Goal: Task Accomplishment & Management: Manage account settings

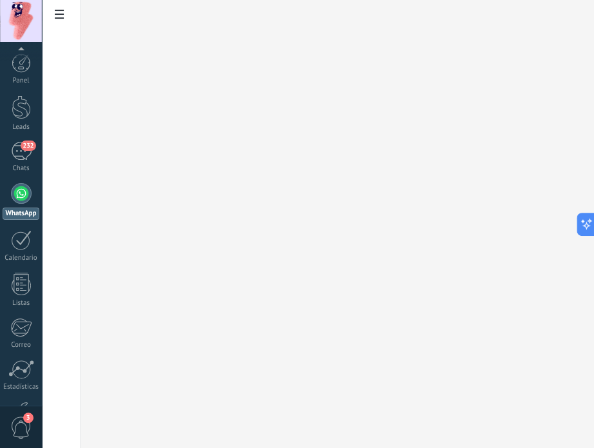
scroll to position [88, 0]
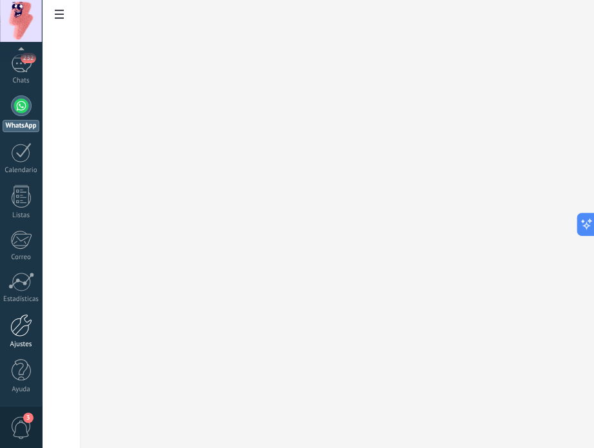
click at [27, 327] on div at bounding box center [21, 325] width 22 height 23
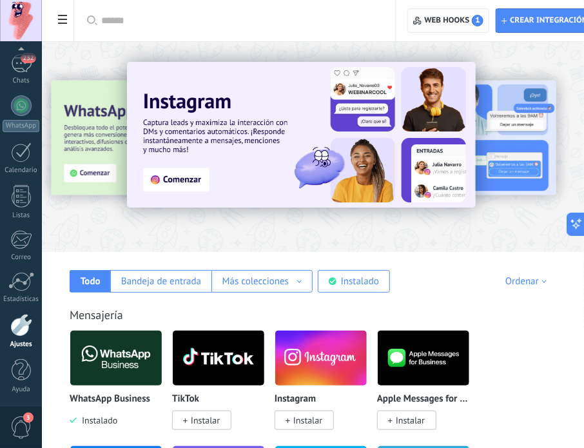
click at [425, 18] on span "Web hooks 1" at bounding box center [454, 21] width 59 height 12
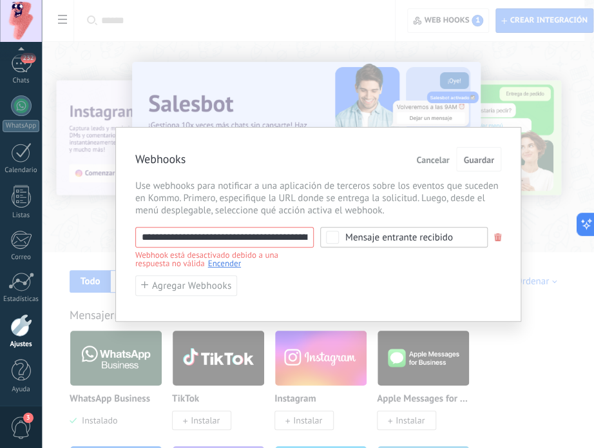
click at [287, 234] on input "**********" at bounding box center [224, 237] width 178 height 21
paste input "text"
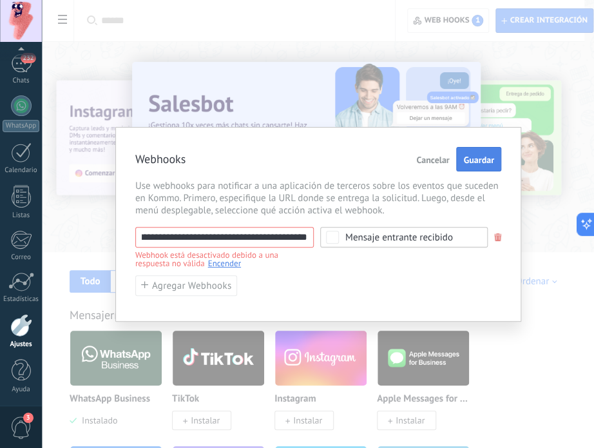
type input "**********"
click at [482, 159] on span "Guardar" at bounding box center [478, 159] width 30 height 9
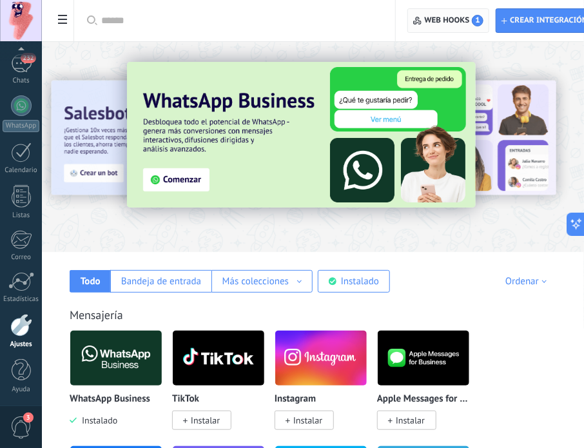
click at [467, 15] on span "Web hooks 1" at bounding box center [454, 21] width 59 height 12
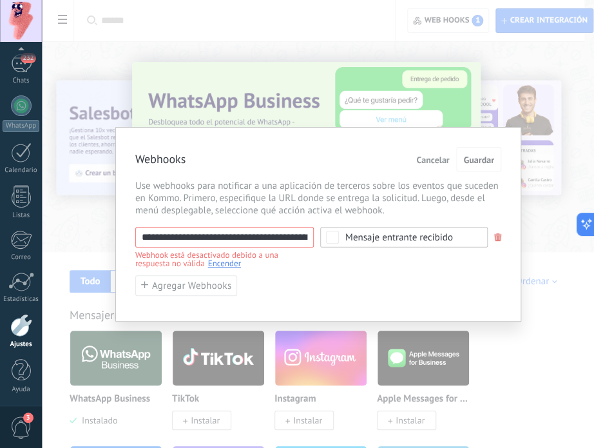
click at [226, 263] on link "Encender" at bounding box center [224, 263] width 33 height 11
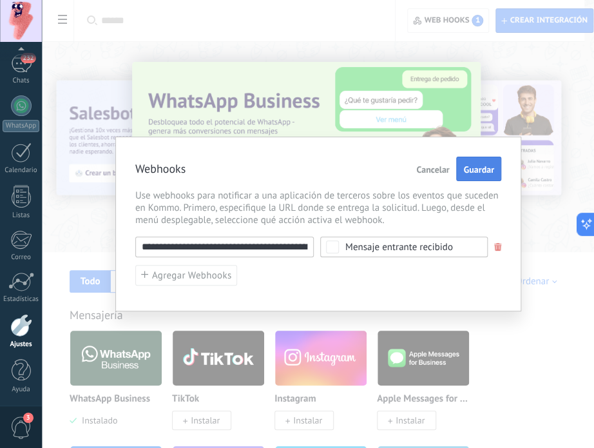
click at [477, 169] on span "Guardar" at bounding box center [478, 169] width 30 height 9
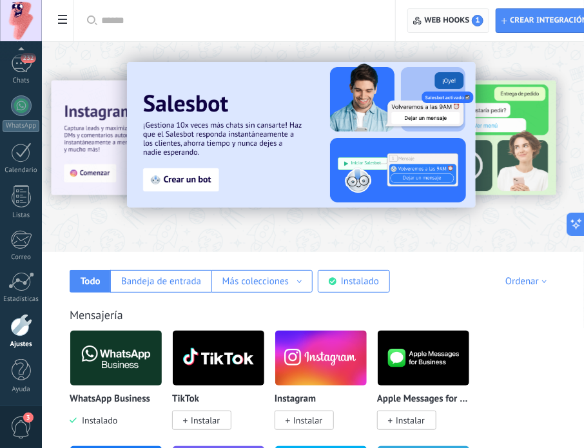
click at [442, 20] on span "Web hooks 1" at bounding box center [454, 21] width 59 height 12
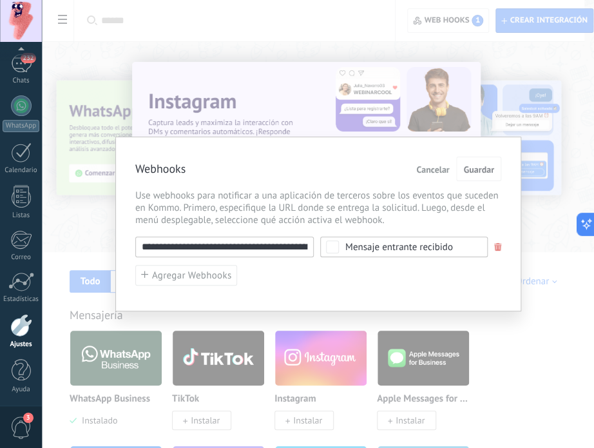
click at [454, 246] on span "Mensaje entrante recibido" at bounding box center [408, 247] width 126 height 10
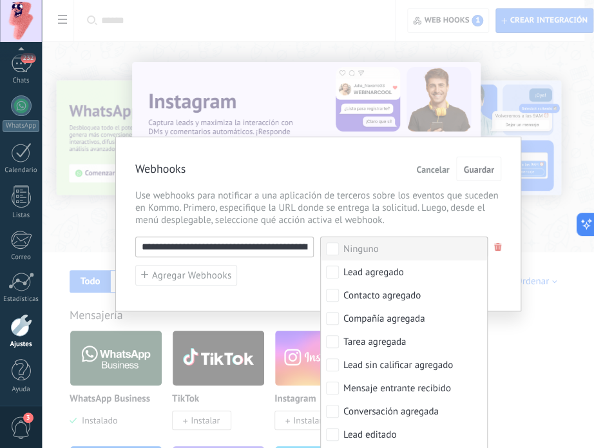
click at [434, 211] on span "Use webhooks para notificar a una aplicación de terceros sobre los eventos que …" at bounding box center [318, 207] width 366 height 37
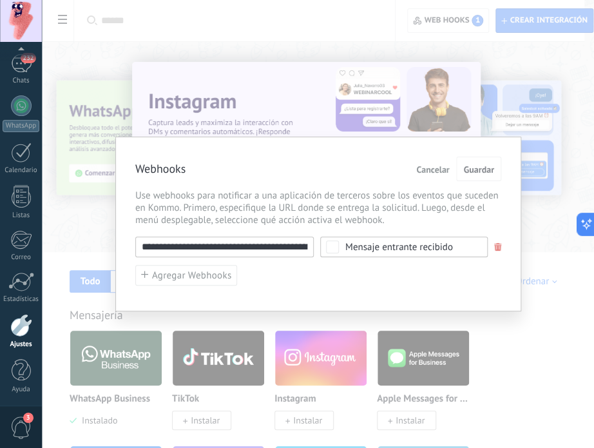
click at [247, 247] on input "**********" at bounding box center [224, 246] width 178 height 21
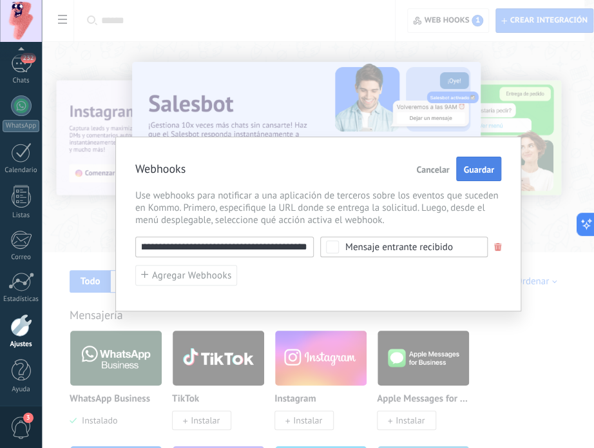
type input "**********"
click at [475, 177] on button "Guardar" at bounding box center [478, 169] width 44 height 24
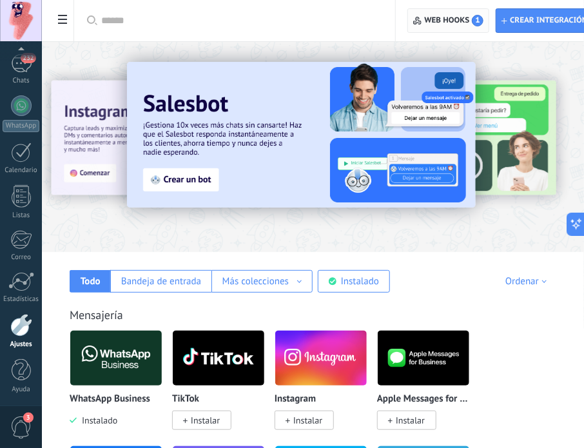
click at [459, 10] on span "Web hooks 1" at bounding box center [448, 20] width 70 height 23
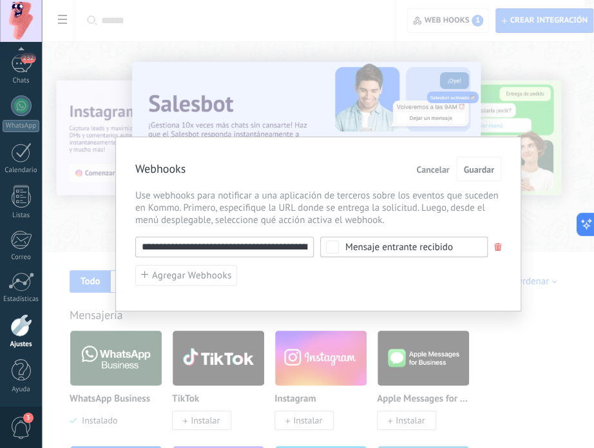
click at [289, 239] on input "**********" at bounding box center [224, 246] width 178 height 21
type input "**********"
click at [472, 167] on span "Guardar" at bounding box center [478, 169] width 30 height 9
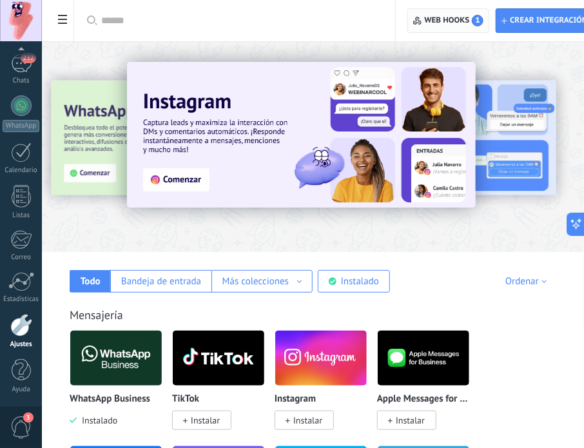
click at [447, 20] on span "Web hooks 1" at bounding box center [454, 21] width 59 height 12
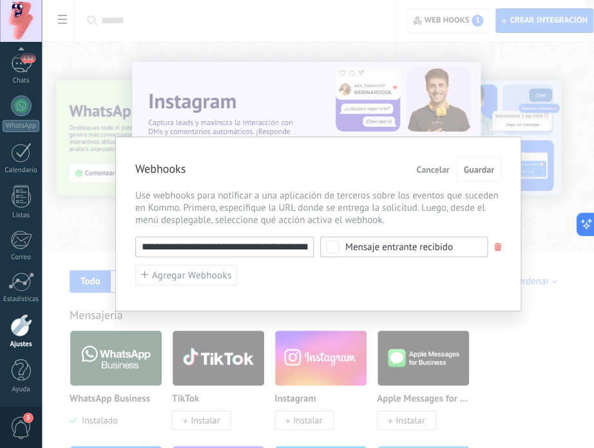
click at [273, 250] on input "**********" at bounding box center [224, 246] width 178 height 21
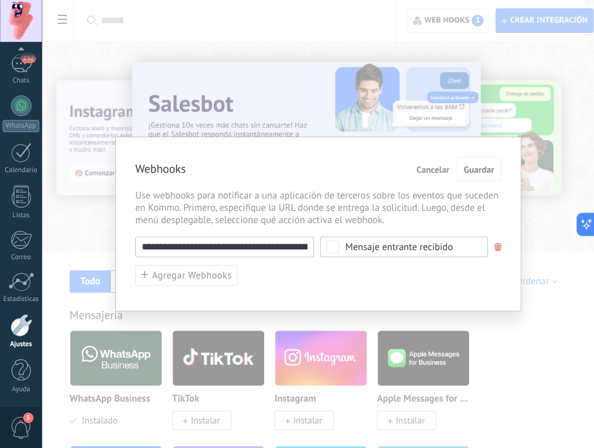
paste input "text"
type input "**********"
click at [474, 169] on span "Guardar" at bounding box center [478, 169] width 30 height 9
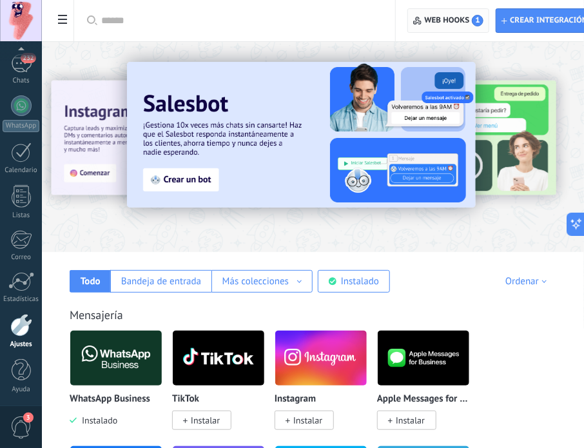
click at [479, 10] on span "Web hooks 1" at bounding box center [448, 20] width 70 height 23
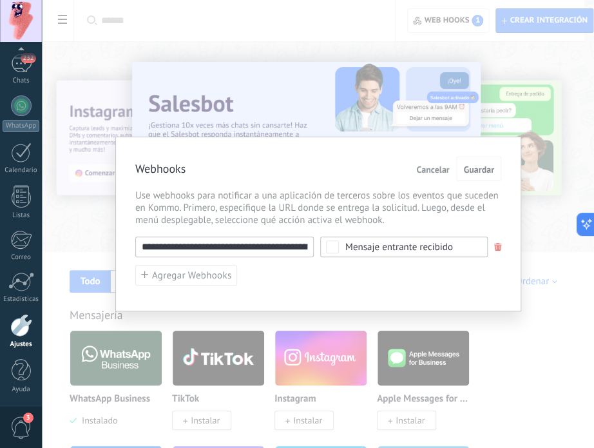
click at [291, 247] on input "**********" at bounding box center [224, 246] width 178 height 21
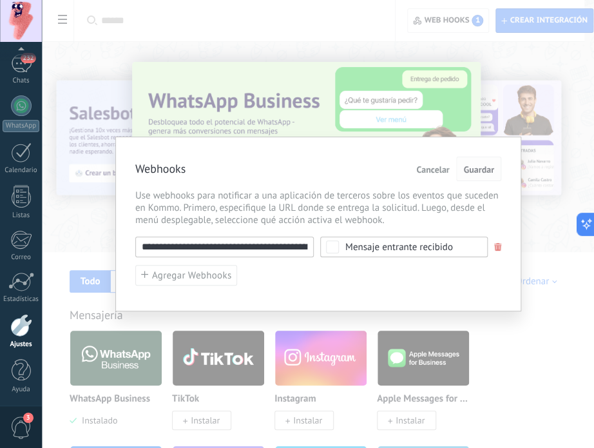
click at [488, 171] on span "Guardar" at bounding box center [478, 169] width 30 height 9
click at [439, 167] on span "Cancelar" at bounding box center [432, 169] width 33 height 9
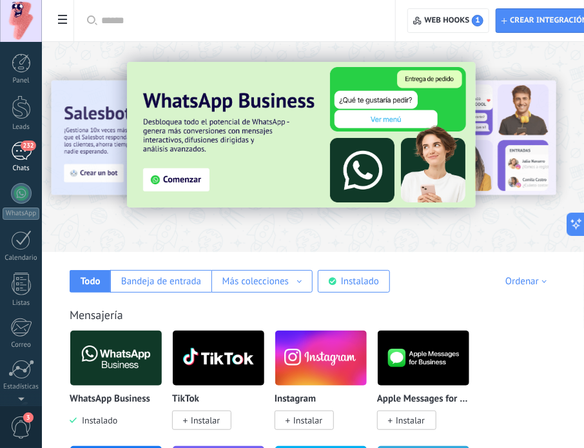
click at [24, 148] on span "232" at bounding box center [28, 145] width 15 height 10
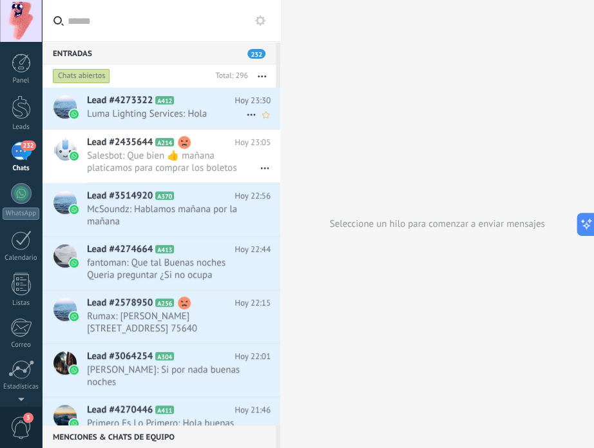
click at [177, 109] on span "Luma Lighting Services: Hola" at bounding box center [166, 114] width 159 height 12
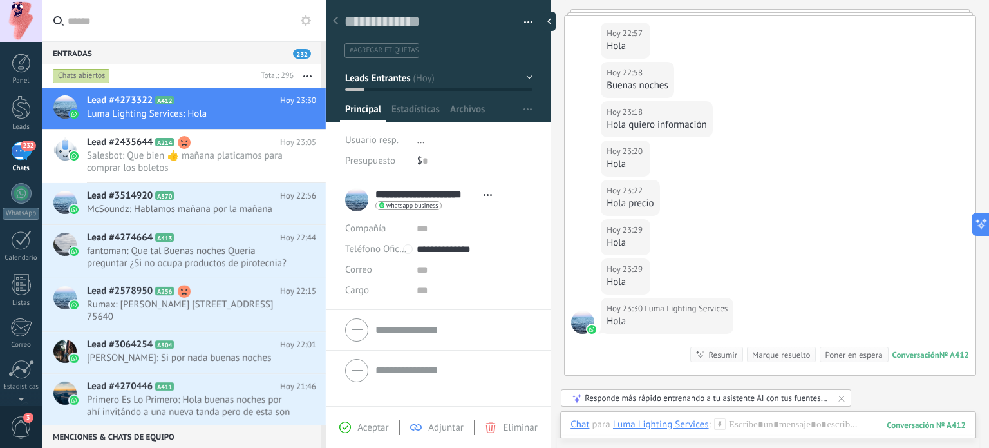
scroll to position [172, 0]
click at [593, 395] on div "Responde más rápido entrenando a tu asistente AI con tus fuentes de datos" at bounding box center [707, 397] width 244 height 11
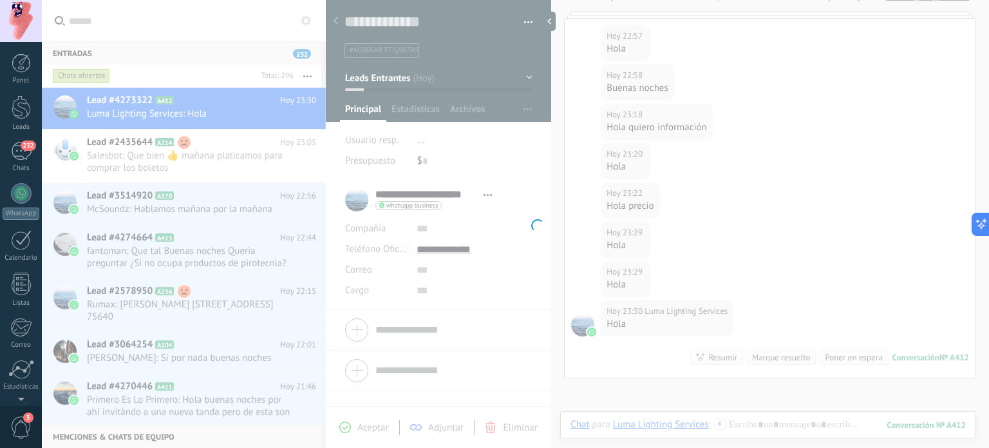
scroll to position [88, 0]
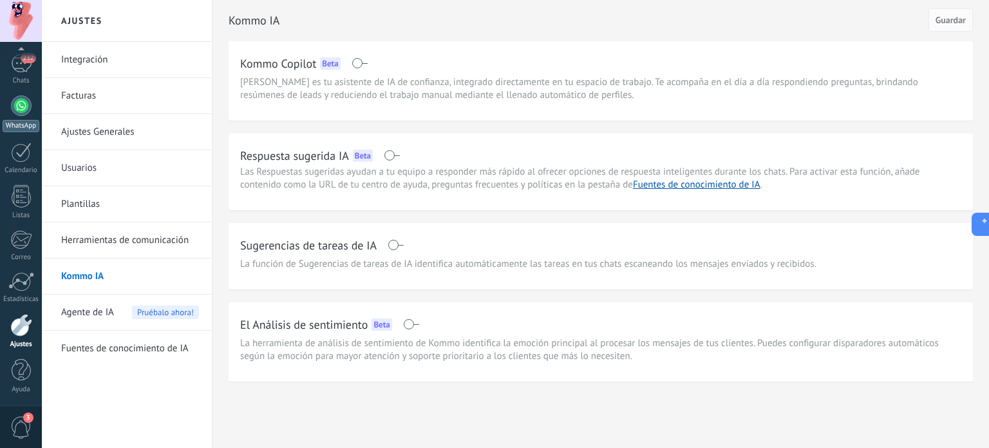
click at [19, 110] on div at bounding box center [21, 105] width 21 height 21
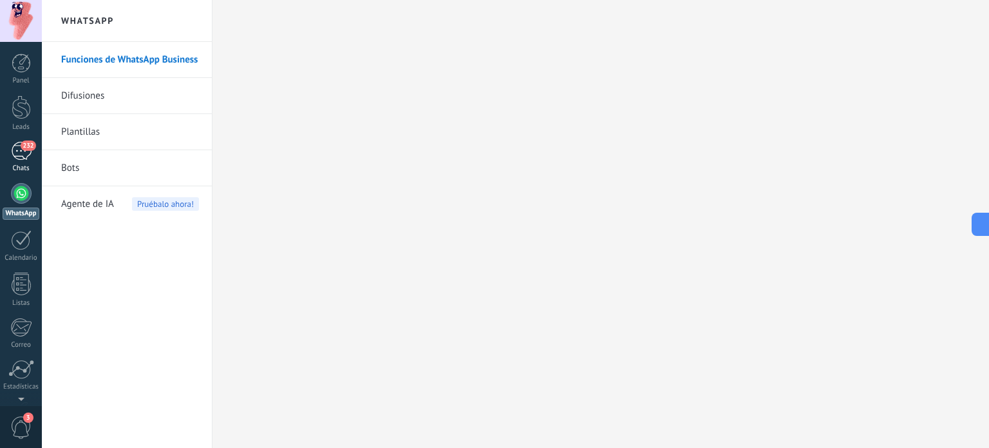
click at [25, 155] on div "232" at bounding box center [21, 151] width 21 height 19
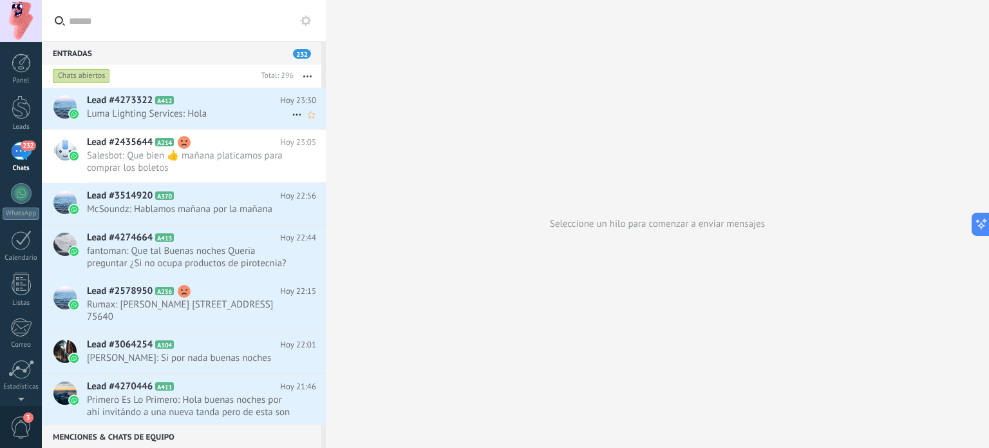
click at [211, 107] on div "Lead #4273322 A412 Hoy 23:30 Luma Lighting Services: Hola" at bounding box center [206, 108] width 239 height 41
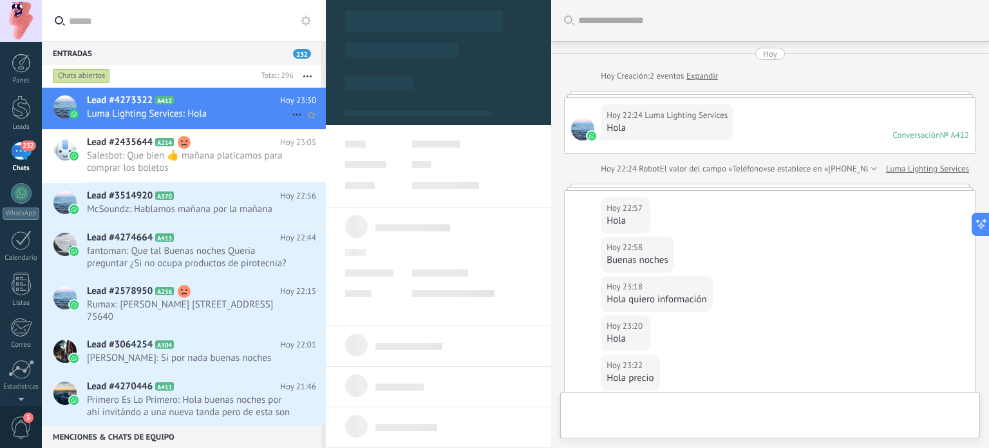
type textarea "**********"
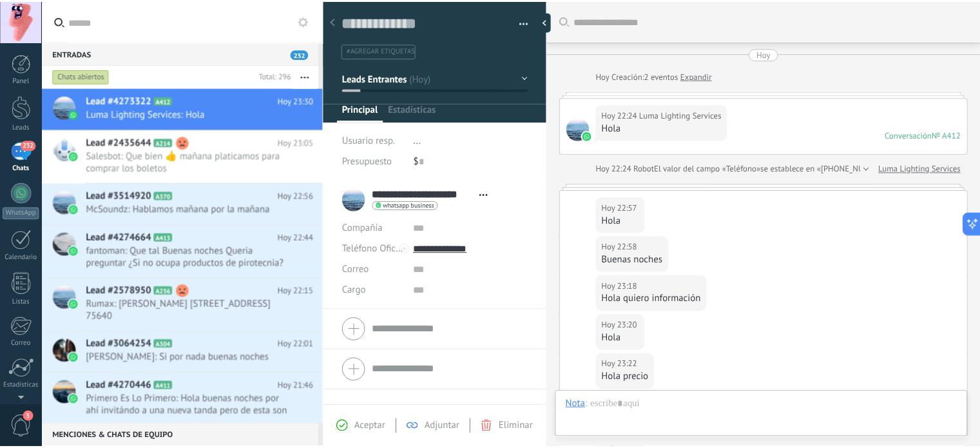
scroll to position [326, 0]
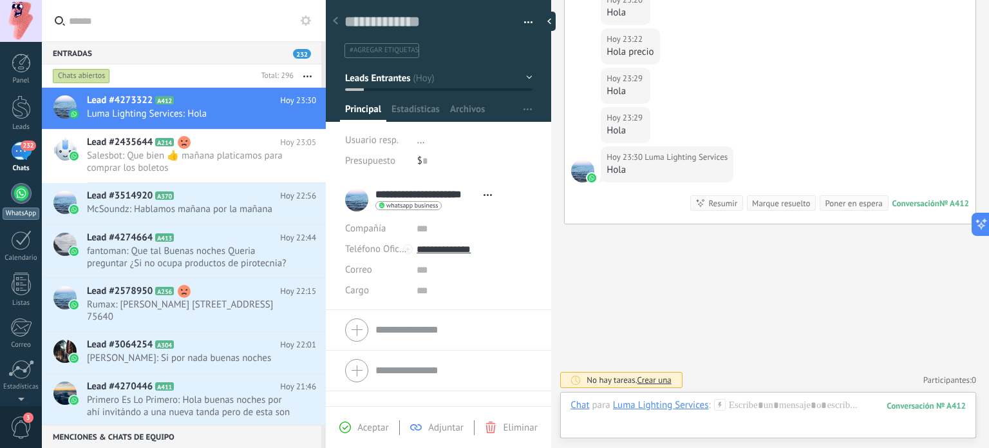
click at [24, 198] on div at bounding box center [21, 193] width 21 height 21
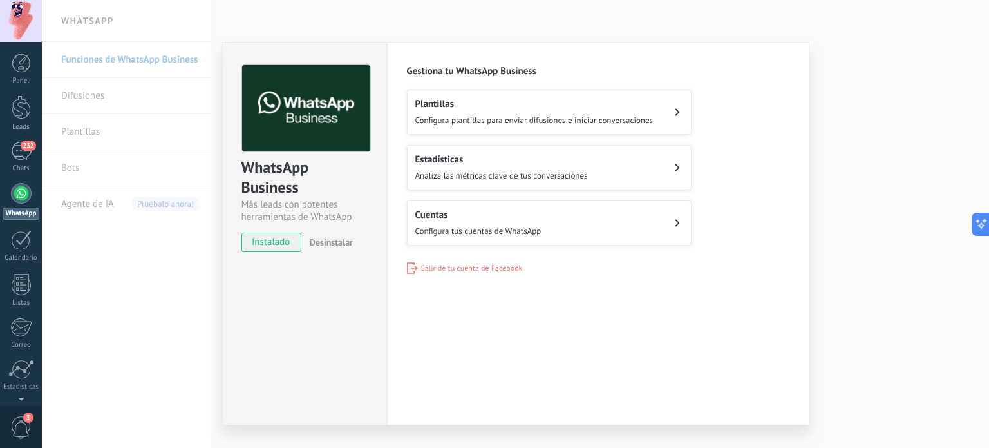
click at [272, 238] on span "instalado" at bounding box center [271, 242] width 59 height 19
click at [593, 207] on div "WhatsApp Business Más leads con potentes herramientas de WhatsApp instalado Des…" at bounding box center [516, 224] width 948 height 448
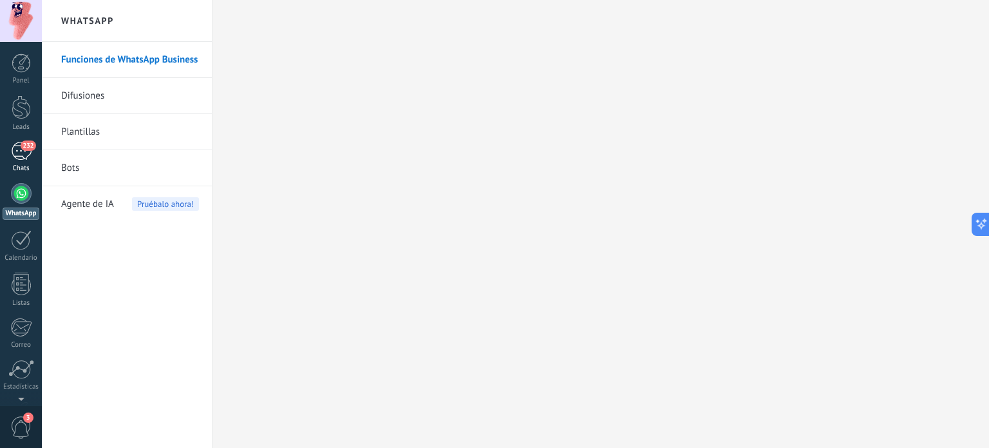
click at [27, 150] on span "232" at bounding box center [28, 145] width 15 height 10
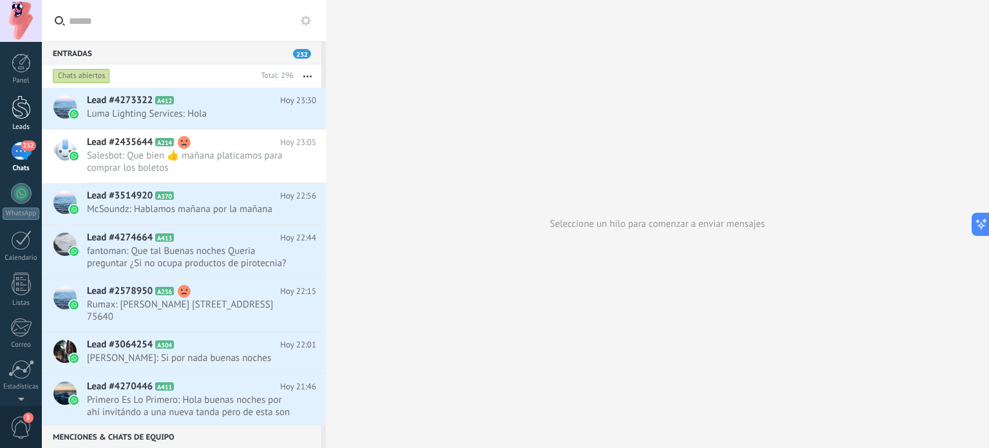
click at [27, 114] on div at bounding box center [21, 107] width 19 height 24
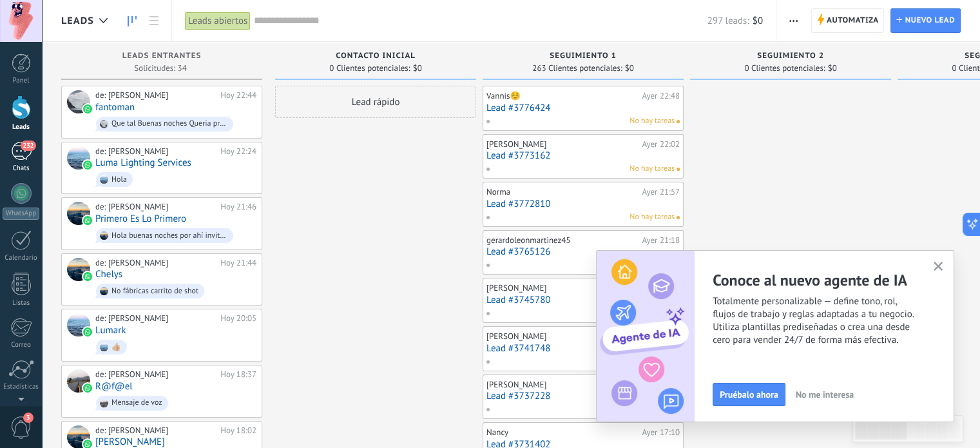
click at [31, 152] on link "232 Chats" at bounding box center [21, 157] width 42 height 31
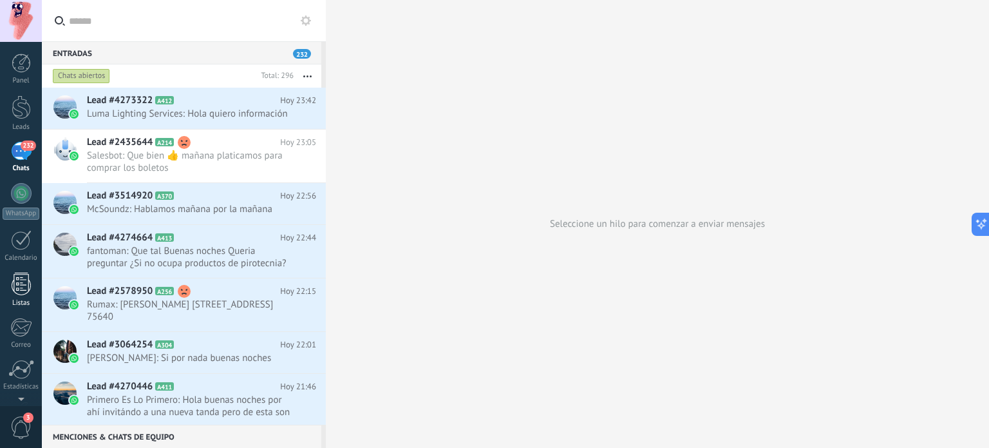
click at [19, 299] on div "Listas" at bounding box center [21, 303] width 37 height 8
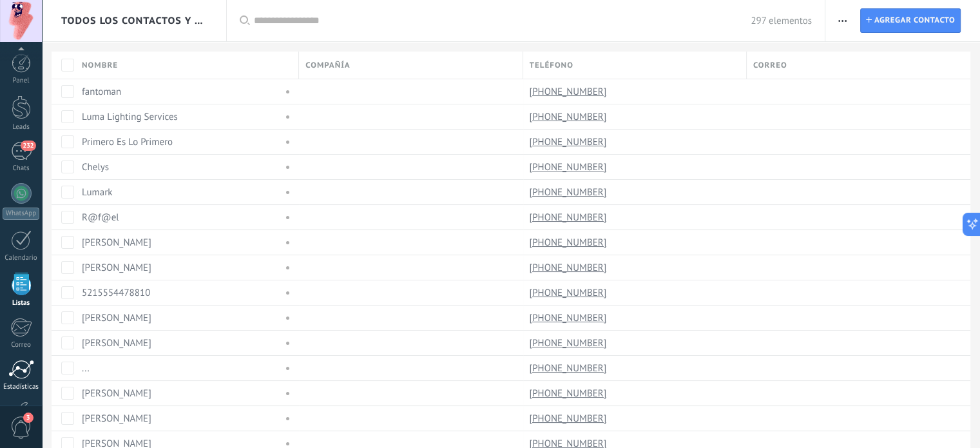
scroll to position [88, 0]
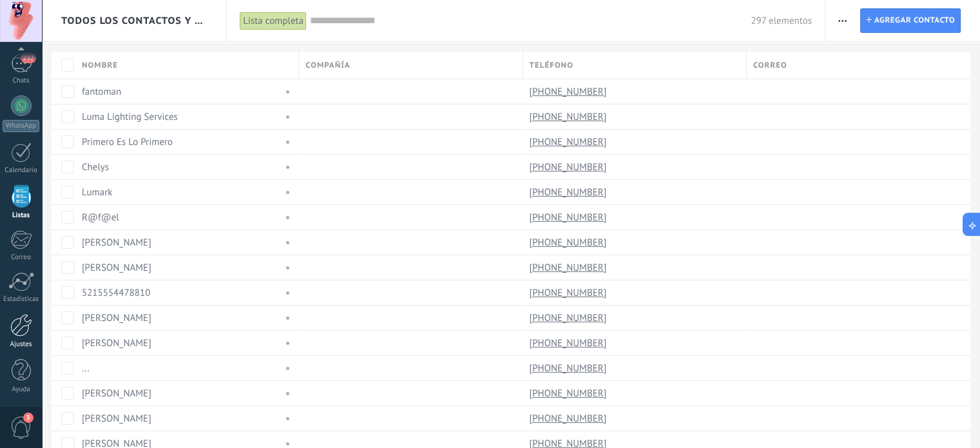
click at [19, 347] on div "Ajustes" at bounding box center [21, 344] width 37 height 8
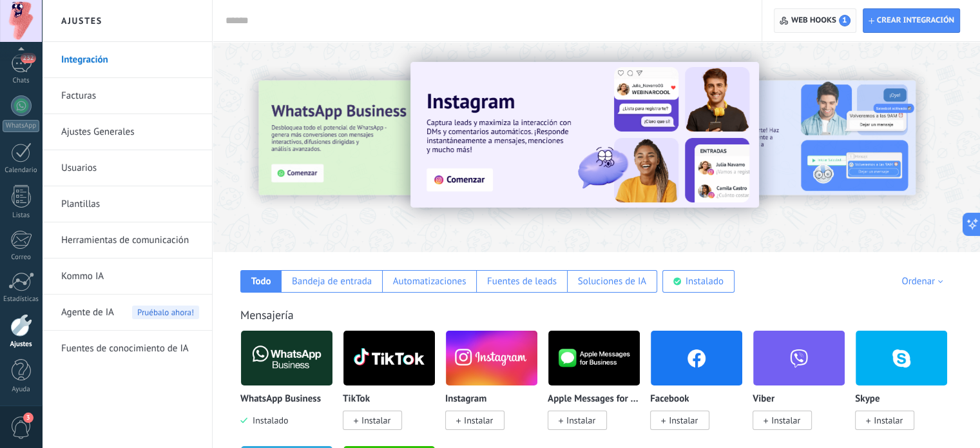
click at [593, 20] on span "1" at bounding box center [845, 21] width 12 height 12
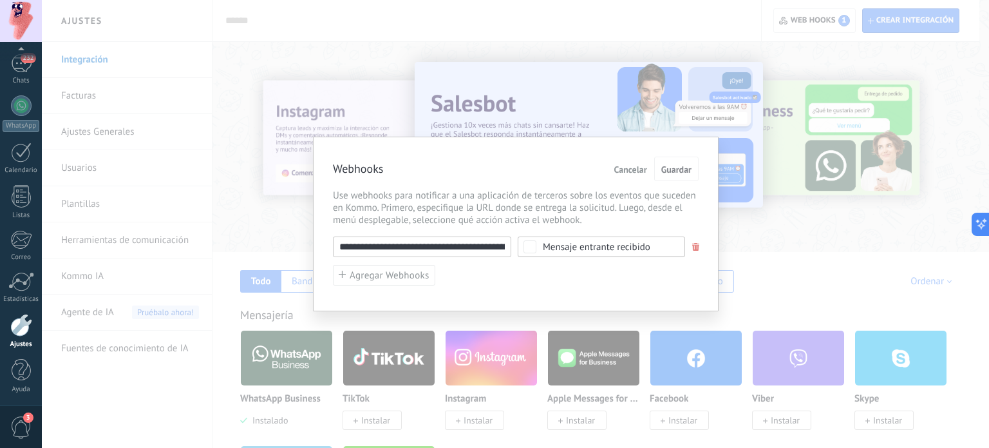
click at [593, 165] on span "Cancelar" at bounding box center [631, 169] width 33 height 9
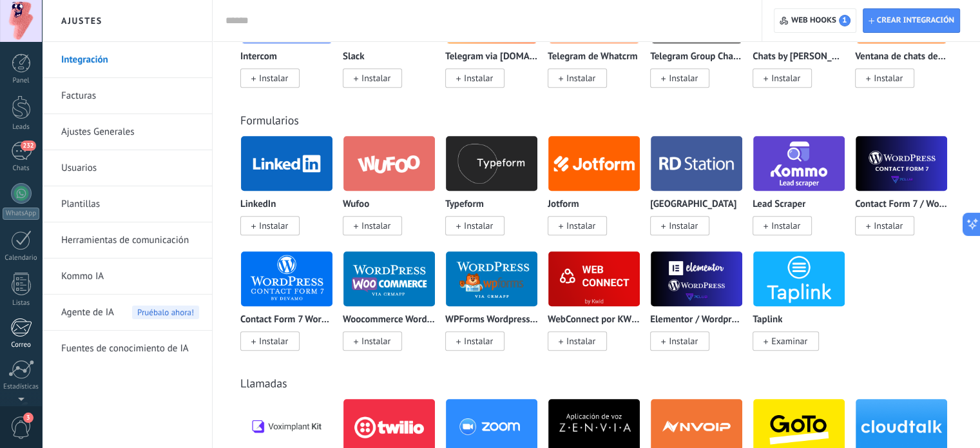
scroll to position [88, 0]
click at [21, 322] on div at bounding box center [21, 325] width 22 height 23
click at [12, 329] on div at bounding box center [21, 325] width 22 height 23
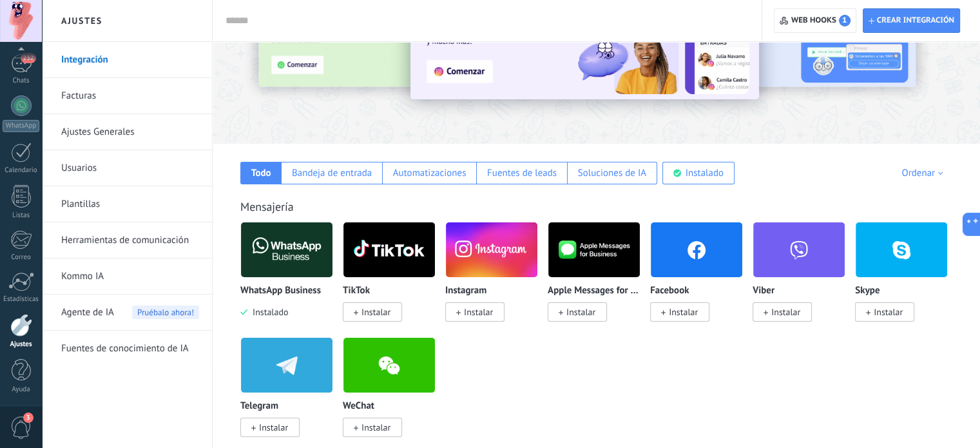
scroll to position [0, 0]
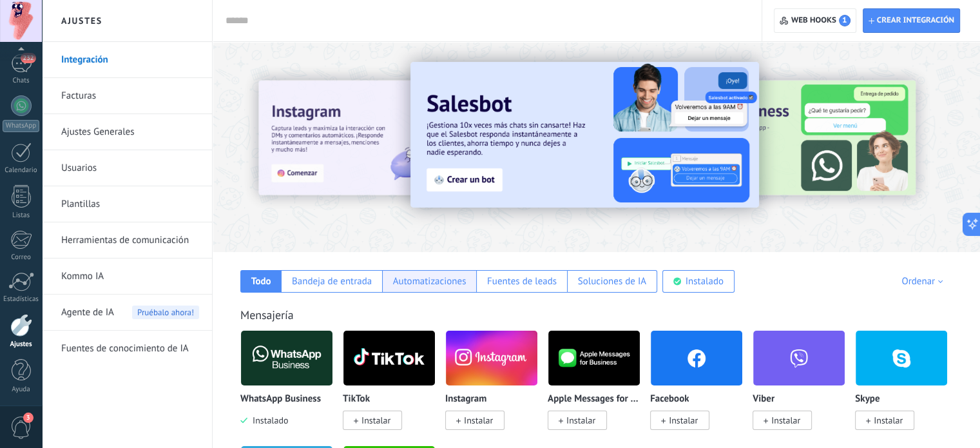
click at [435, 284] on div "Automatizaciones" at bounding box center [429, 281] width 73 height 12
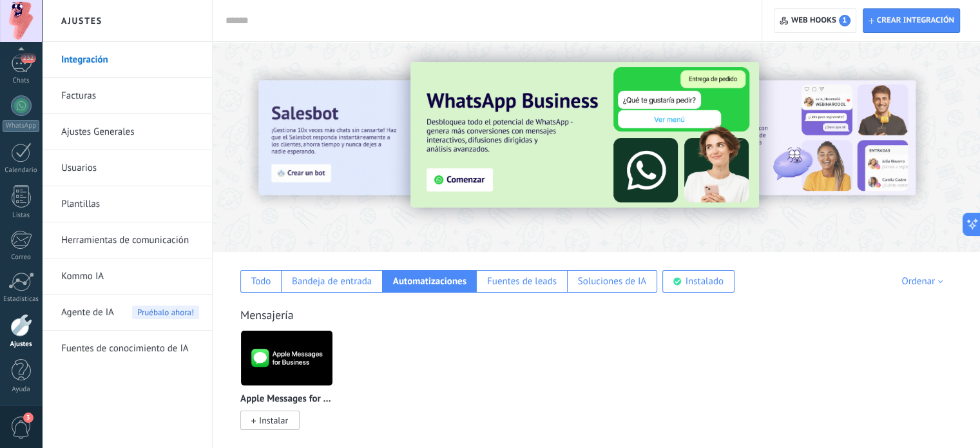
click at [102, 132] on link "Ajustes Generales" at bounding box center [130, 132] width 138 height 36
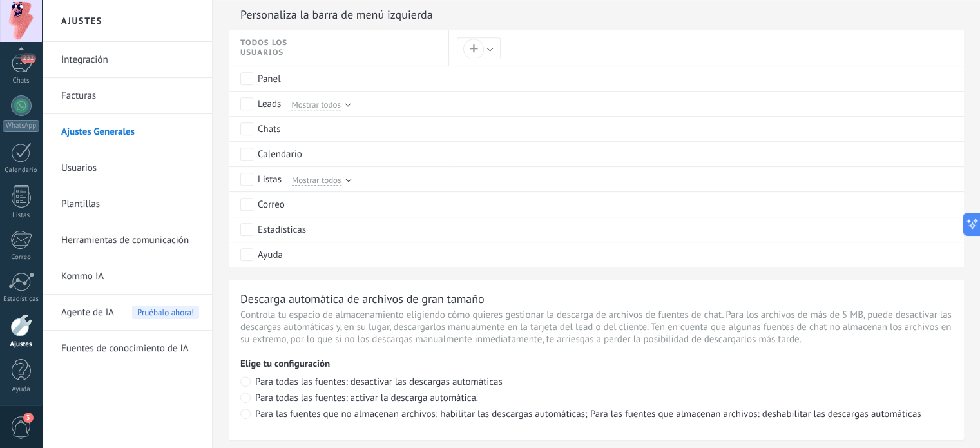
scroll to position [647, 0]
click at [128, 50] on link "Integración" at bounding box center [130, 60] width 138 height 36
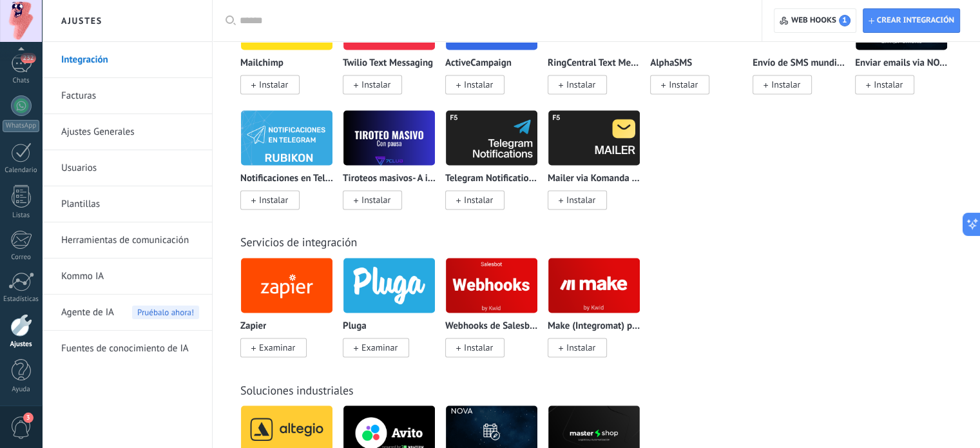
scroll to position [2098, 0]
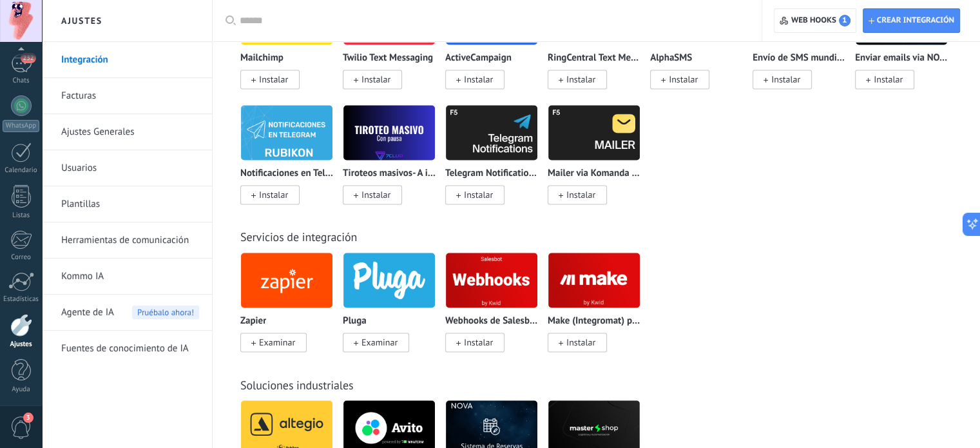
click at [114, 233] on link "Herramientas de comunicación" at bounding box center [130, 240] width 138 height 36
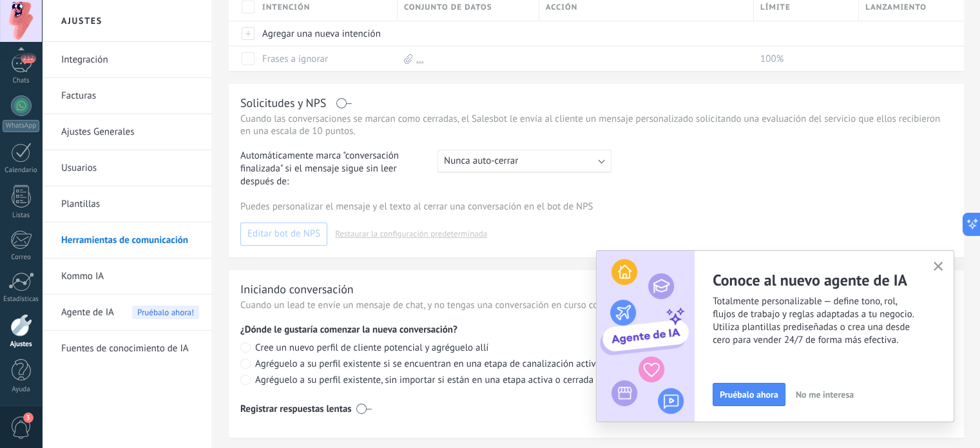
scroll to position [549, 0]
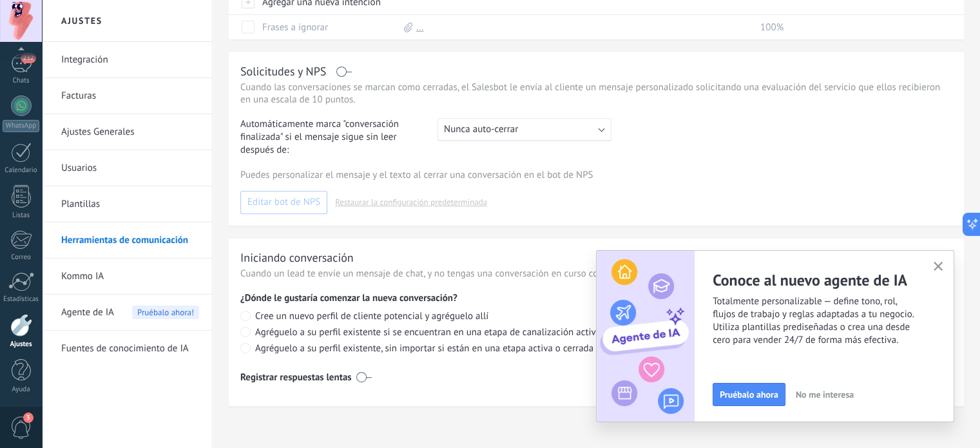
click at [90, 279] on link "Kommo IA" at bounding box center [130, 276] width 138 height 36
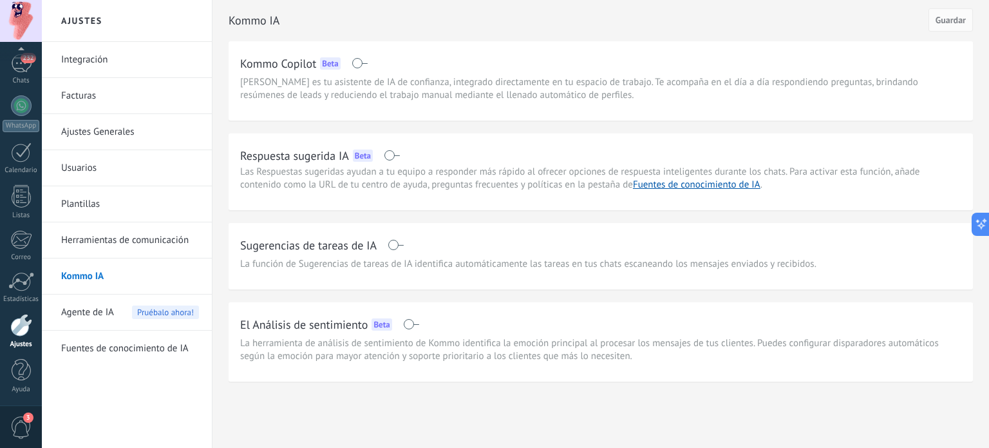
click at [95, 131] on link "Ajustes Generales" at bounding box center [130, 132] width 138 height 36
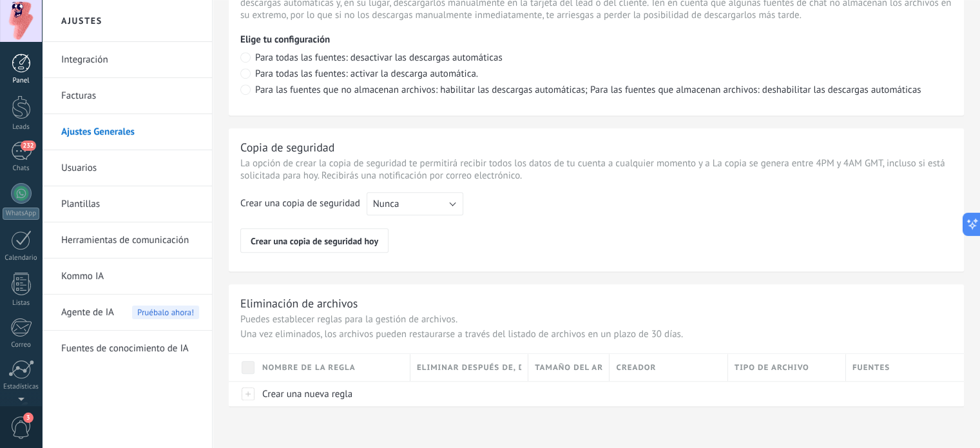
click at [23, 59] on div at bounding box center [21, 62] width 19 height 19
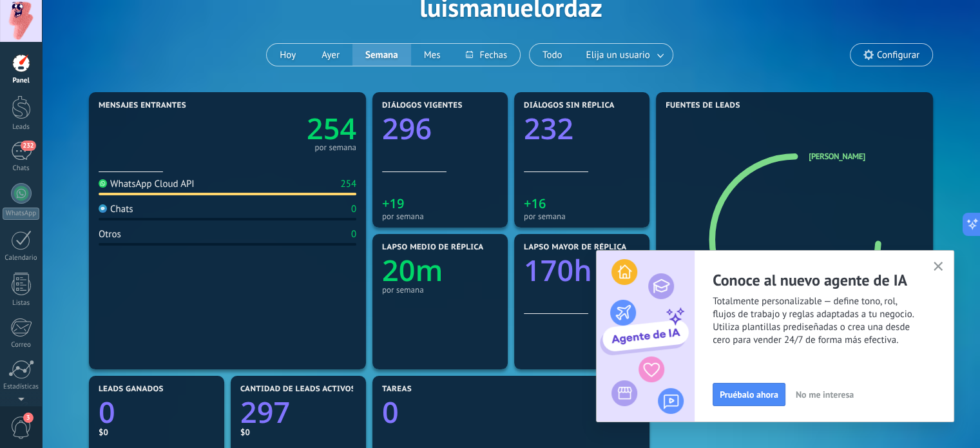
scroll to position [77, 0]
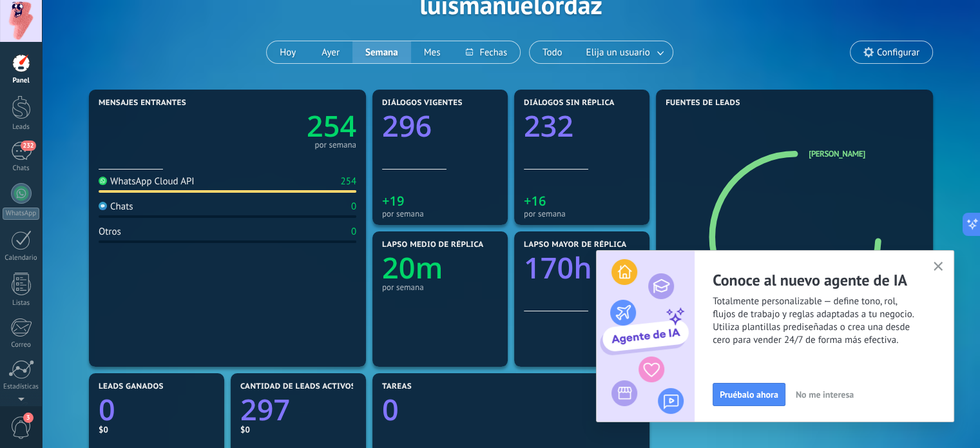
click at [593, 48] on icon at bounding box center [868, 52] width 10 height 10
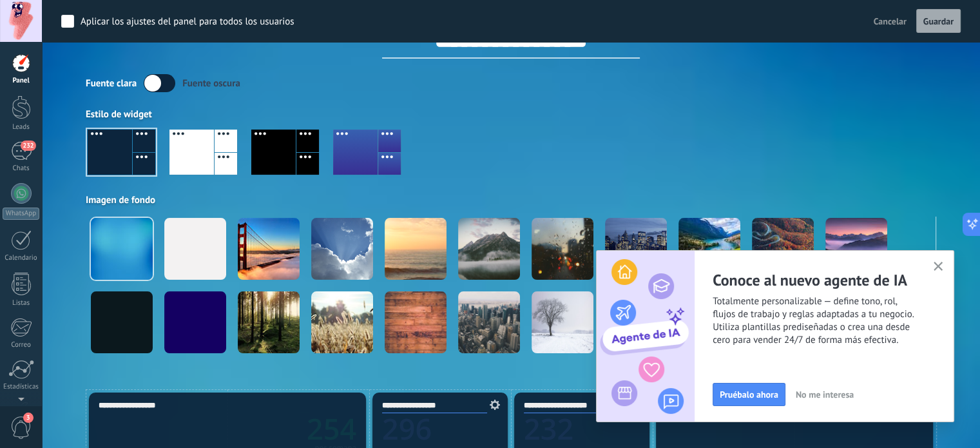
scroll to position [0, 0]
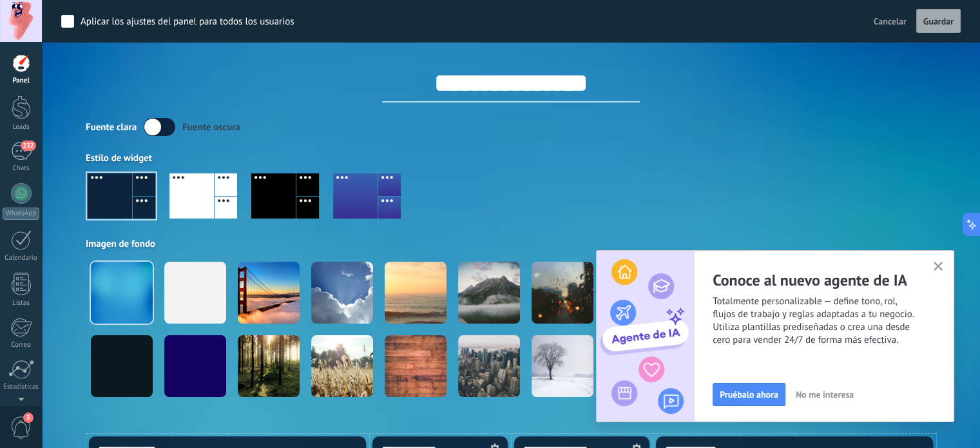
click at [593, 20] on span "Cancelar" at bounding box center [890, 21] width 33 height 12
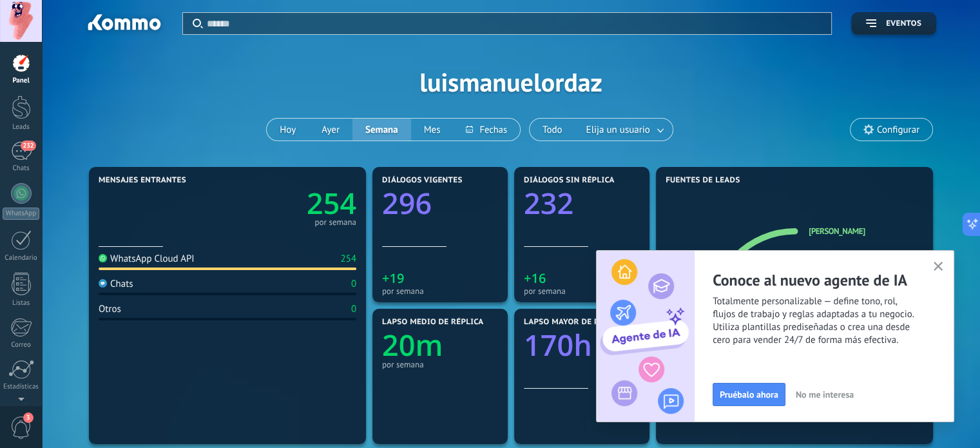
click at [593, 262] on icon "button" at bounding box center [938, 267] width 10 height 10
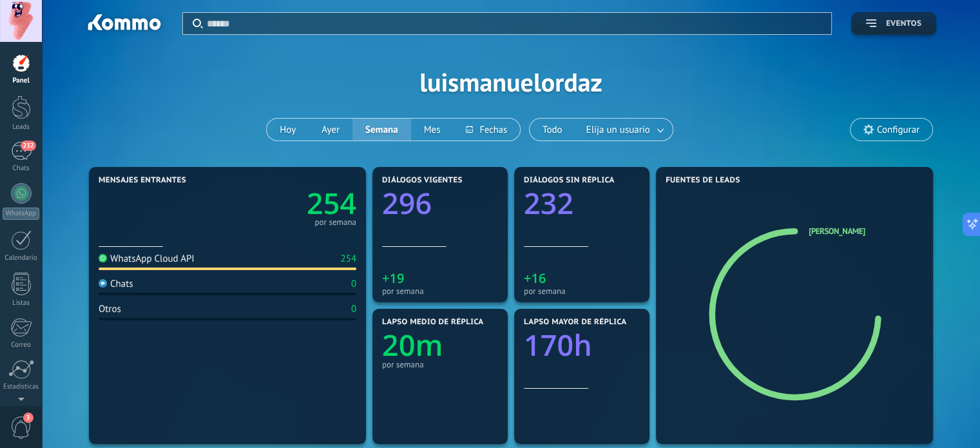
click at [593, 28] on button "Eventos" at bounding box center [893, 23] width 85 height 23
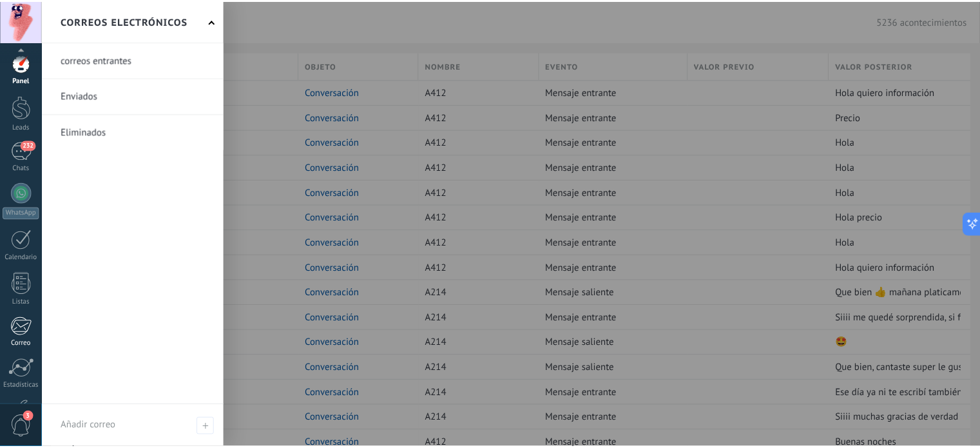
scroll to position [88, 0]
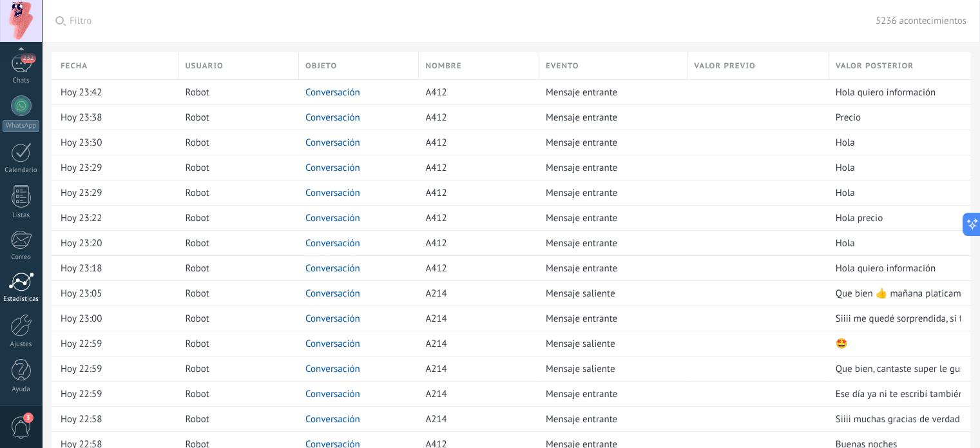
click at [5, 288] on link "Estadísticas" at bounding box center [21, 288] width 42 height 32
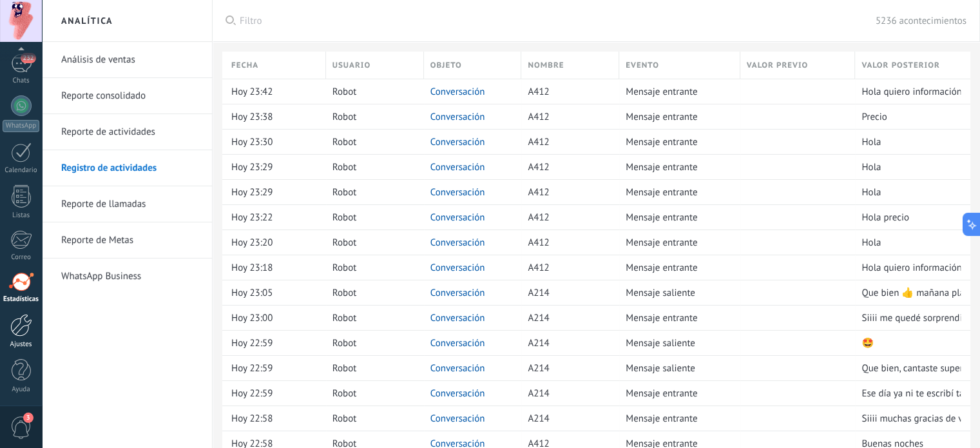
click at [22, 336] on link "Ajustes" at bounding box center [21, 331] width 42 height 35
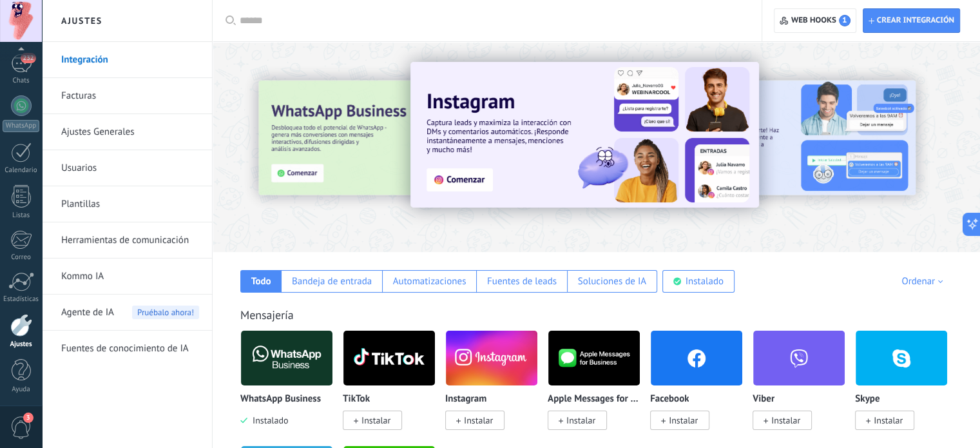
click at [253, 20] on input "text" at bounding box center [492, 21] width 504 height 14
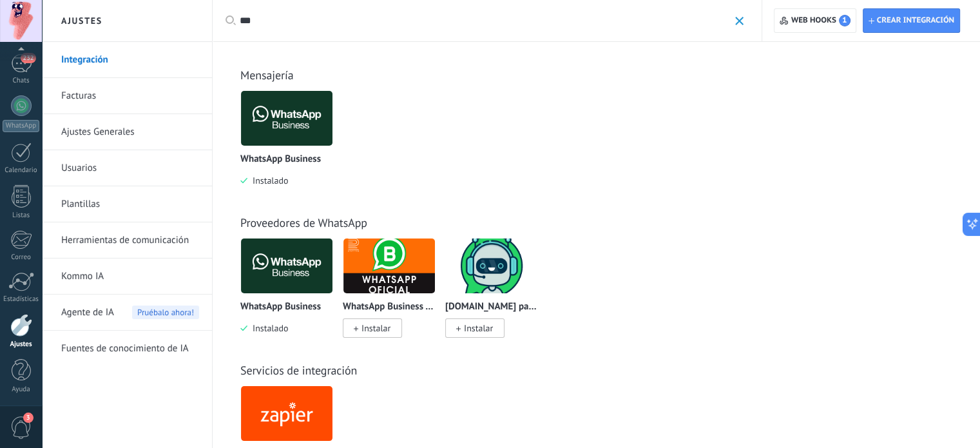
type input "***"
click at [307, 102] on img at bounding box center [286, 118] width 91 height 62
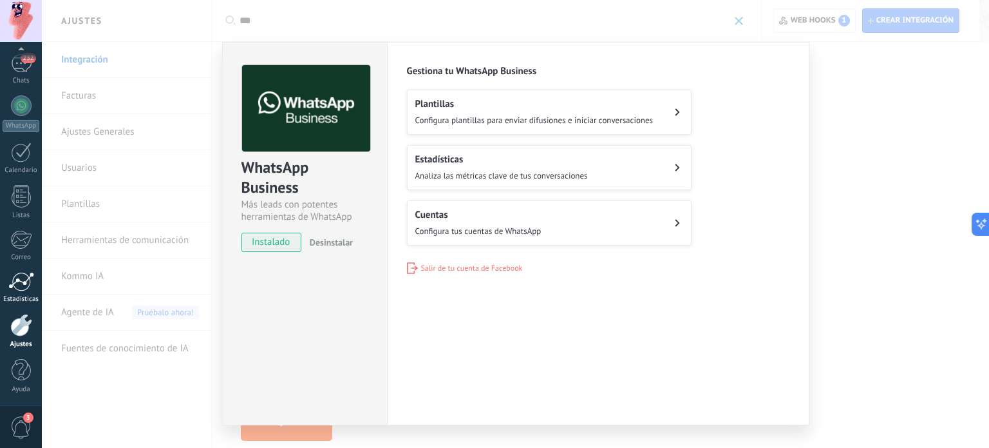
click at [15, 282] on div at bounding box center [21, 281] width 26 height 19
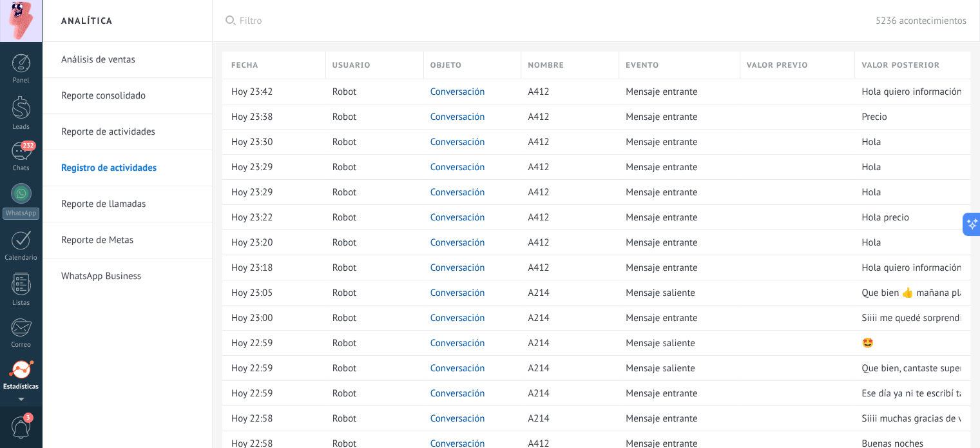
click at [21, 16] on div at bounding box center [21, 21] width 42 height 42
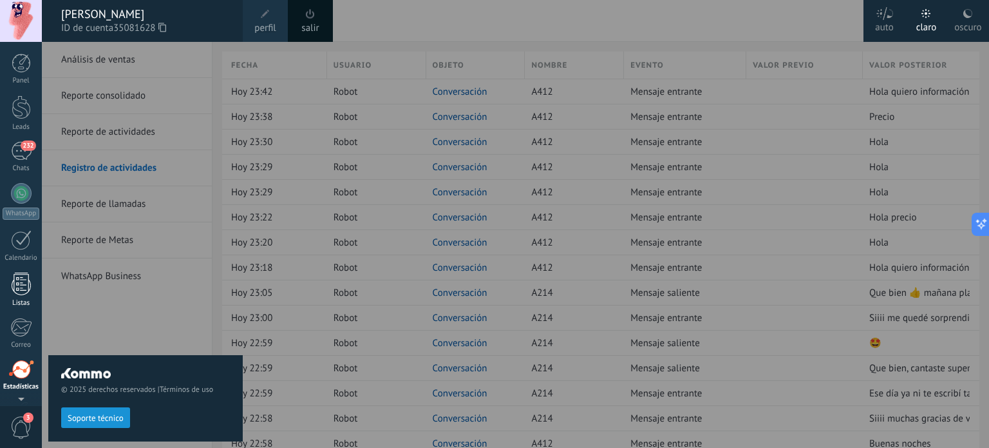
scroll to position [88, 0]
click at [21, 424] on span "3" at bounding box center [21, 427] width 22 height 23
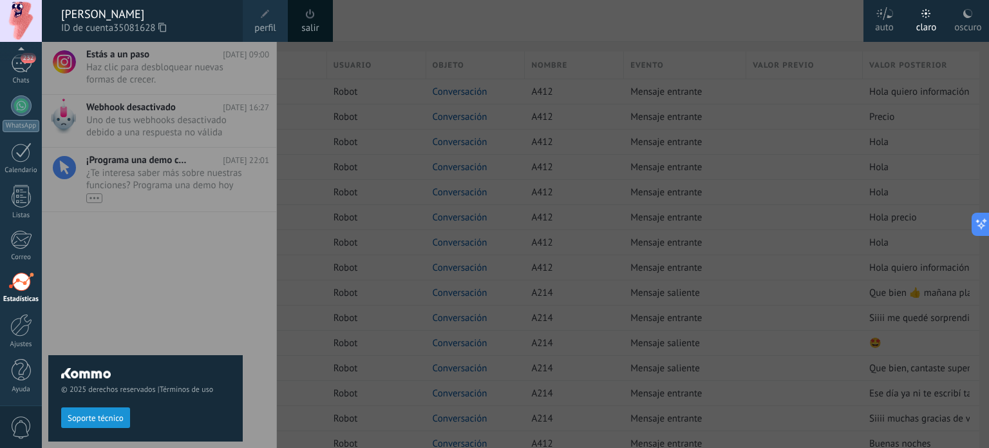
click at [132, 116] on div "© 2025 derechos reservados | Términos de uso Soporte técnico" at bounding box center [145, 245] width 195 height 406
click at [139, 106] on div "© 2025 derechos reservados | Términos de uso Soporte técnico" at bounding box center [145, 245] width 195 height 406
click at [447, 222] on div at bounding box center [536, 224] width 989 height 448
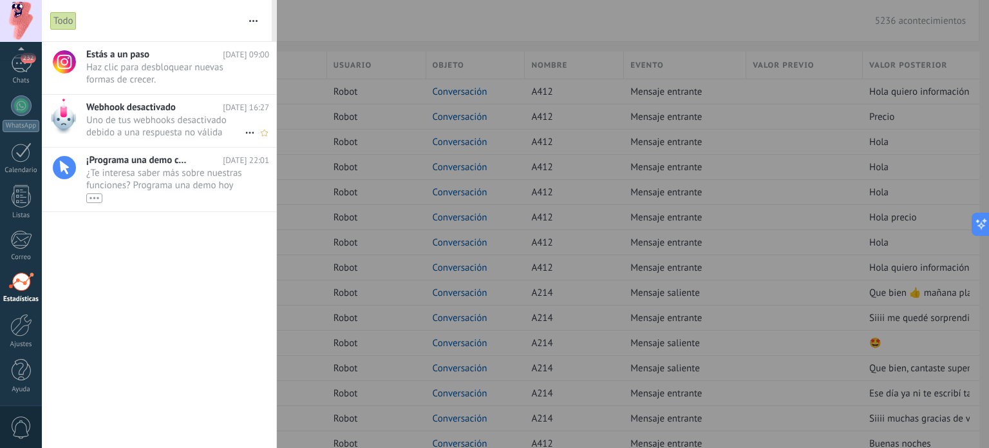
click at [159, 104] on span "Webhook desactivado" at bounding box center [131, 107] width 90 height 12
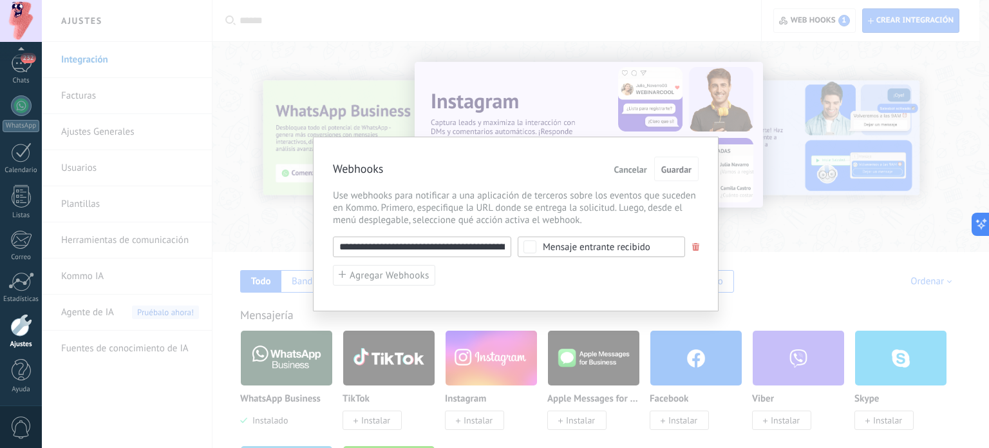
click at [499, 244] on input "**********" at bounding box center [422, 246] width 178 height 21
click at [593, 170] on span "Guardar" at bounding box center [677, 169] width 30 height 9
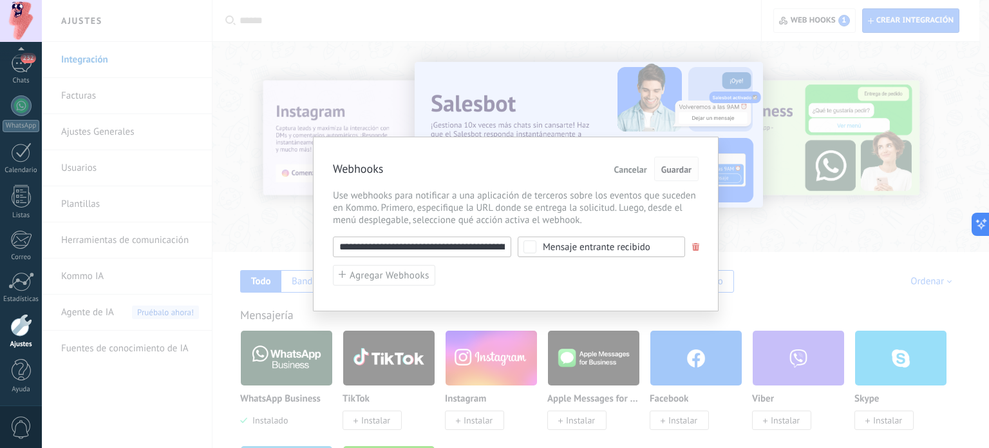
click at [593, 169] on span "Guardar" at bounding box center [677, 169] width 30 height 9
click at [593, 167] on span "Cancelar" at bounding box center [631, 169] width 33 height 9
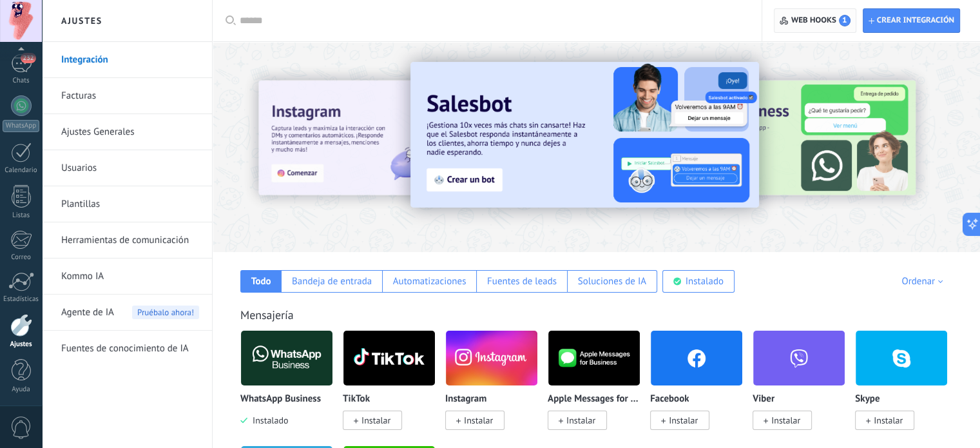
click at [593, 17] on span "Web hooks 1" at bounding box center [820, 21] width 59 height 12
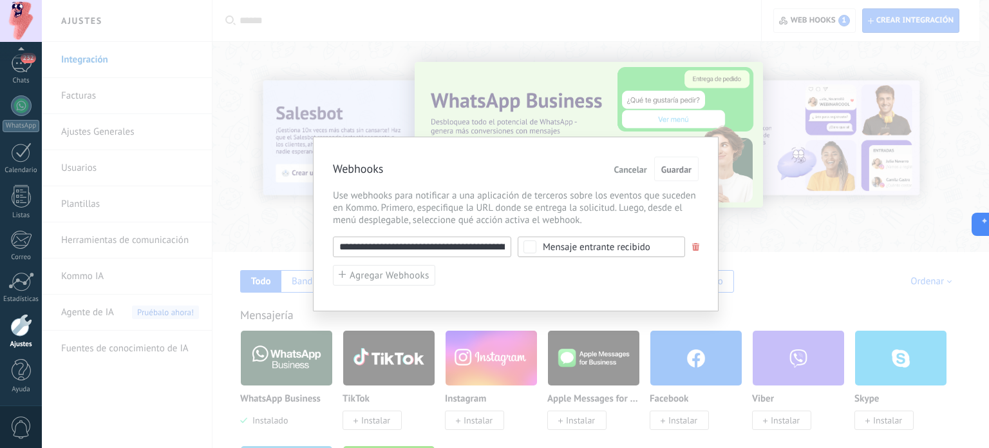
click at [593, 249] on div "Mensaje entrante recibido" at bounding box center [597, 247] width 108 height 10
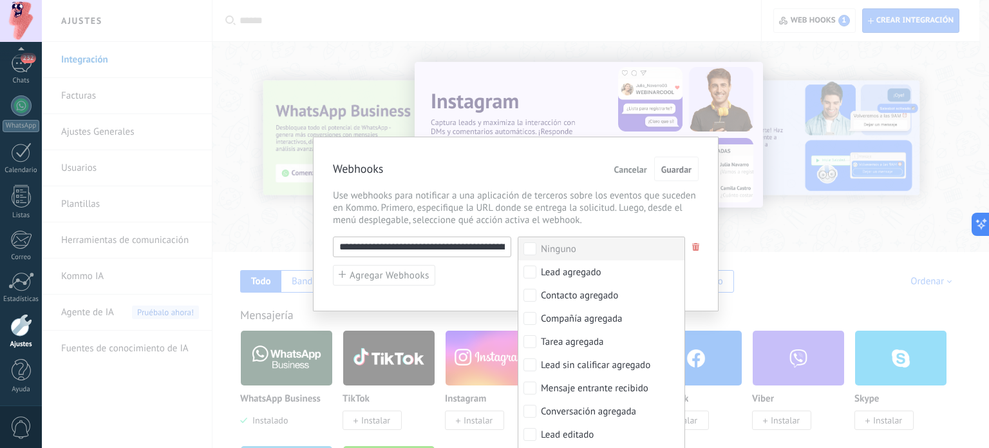
click at [593, 214] on span "Use webhooks para notificar a una aplicación de terceros sobre los eventos que …" at bounding box center [516, 207] width 366 height 37
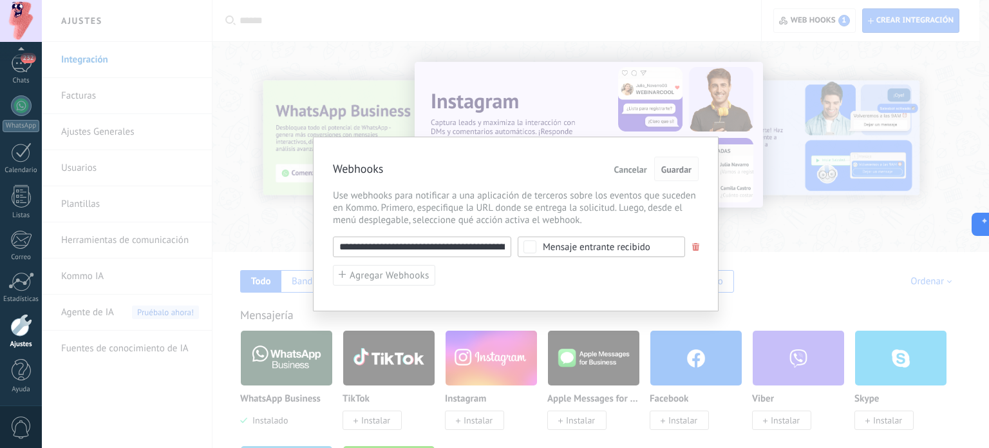
click at [593, 168] on span "Guardar" at bounding box center [677, 169] width 30 height 9
click at [593, 162] on button "Cancelar" at bounding box center [630, 169] width 43 height 24
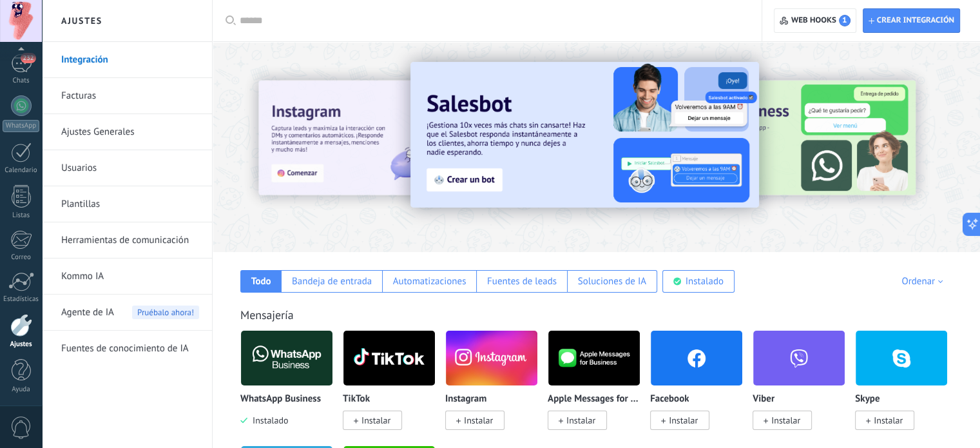
drag, startPoint x: 842, startPoint y: 20, endPoint x: 727, endPoint y: 9, distance: 115.8
click at [593, 9] on div at bounding box center [492, 20] width 504 height 41
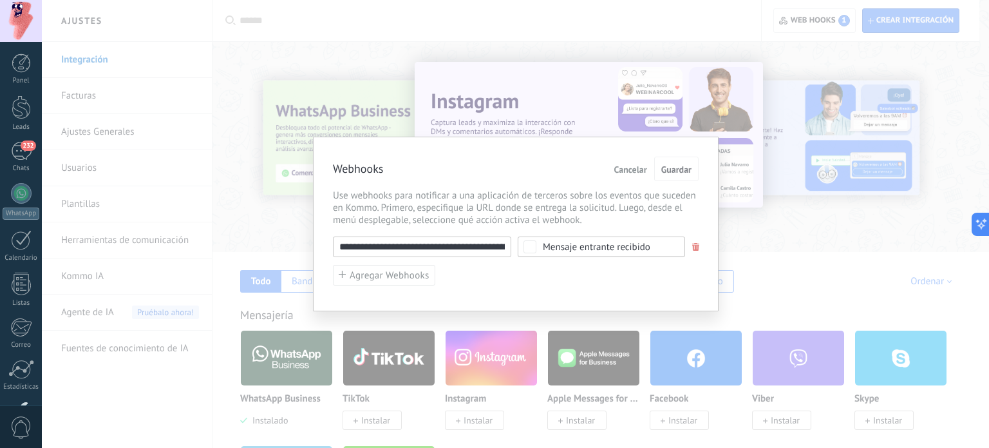
click at [499, 245] on input "**********" at bounding box center [422, 246] width 178 height 21
click at [680, 166] on span "Guardar" at bounding box center [677, 169] width 30 height 9
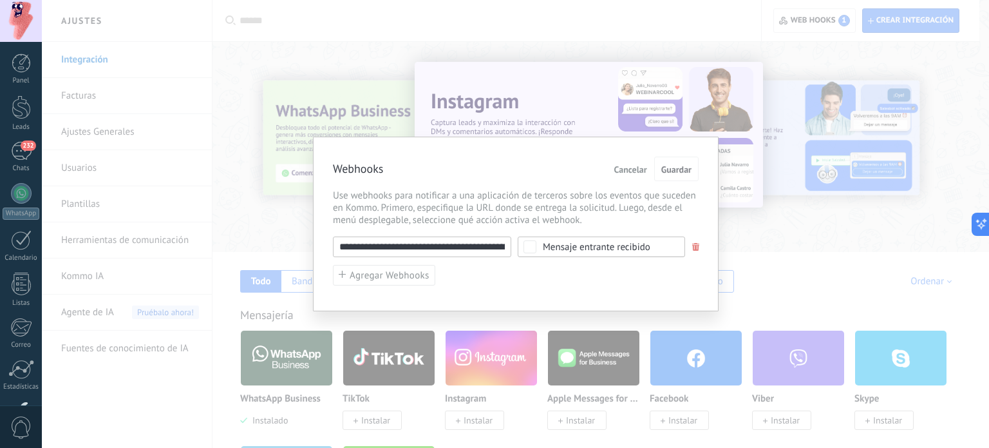
click at [645, 167] on span "Cancelar" at bounding box center [631, 169] width 33 height 9
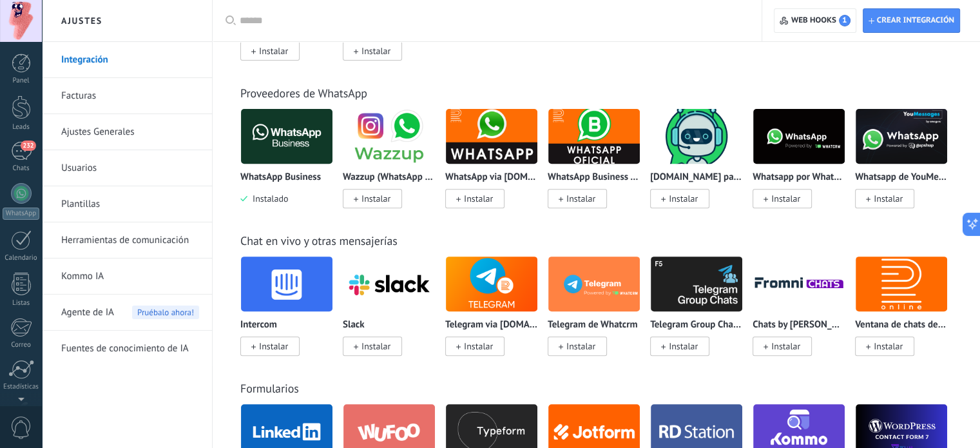
scroll to position [88, 0]
click at [794, 246] on div "Chat en vivo y otras mensajerías" at bounding box center [596, 240] width 712 height 15
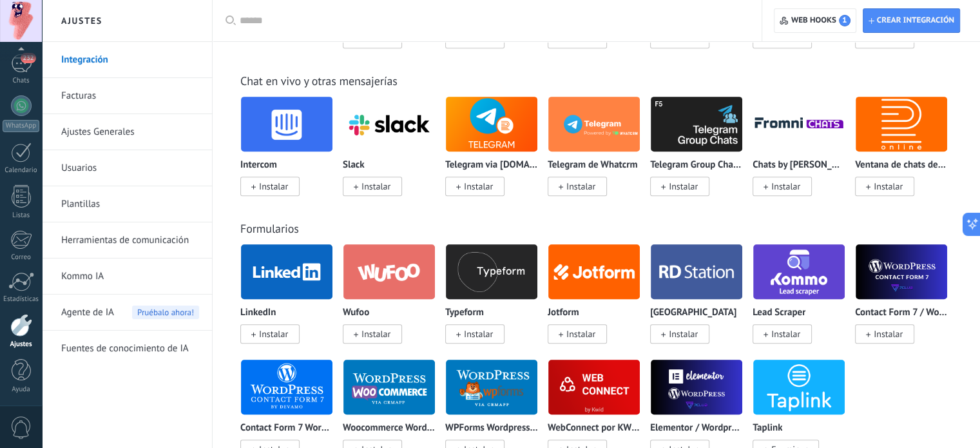
click at [25, 419] on span "0" at bounding box center [21, 427] width 22 height 23
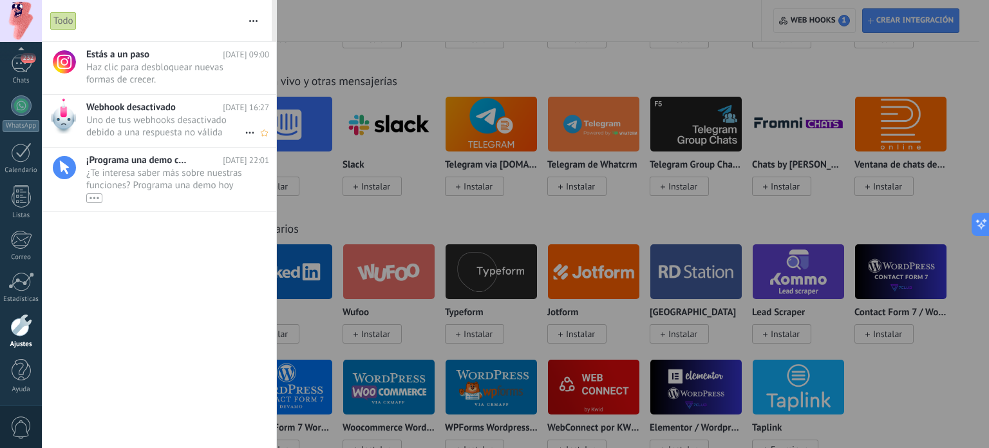
click at [187, 125] on span "Uno de tus webhooks desactivado debido a una respuesta no válida •••" at bounding box center [165, 126] width 158 height 24
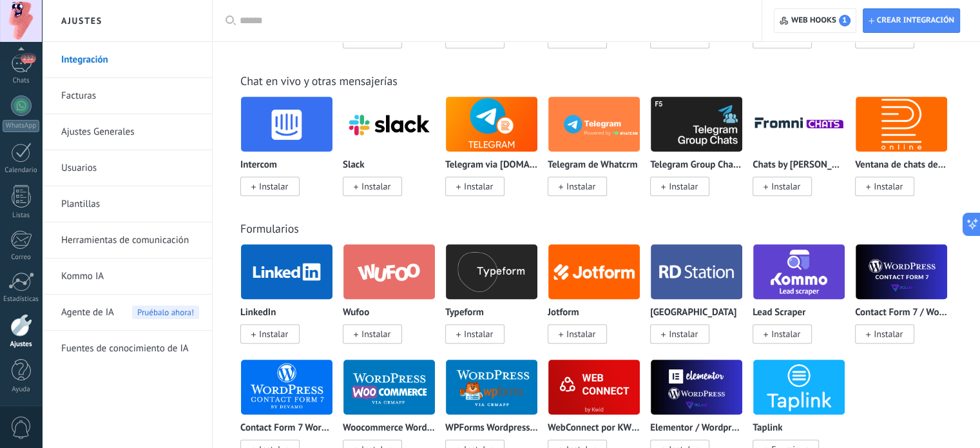
click at [19, 422] on span "0" at bounding box center [21, 427] width 22 height 23
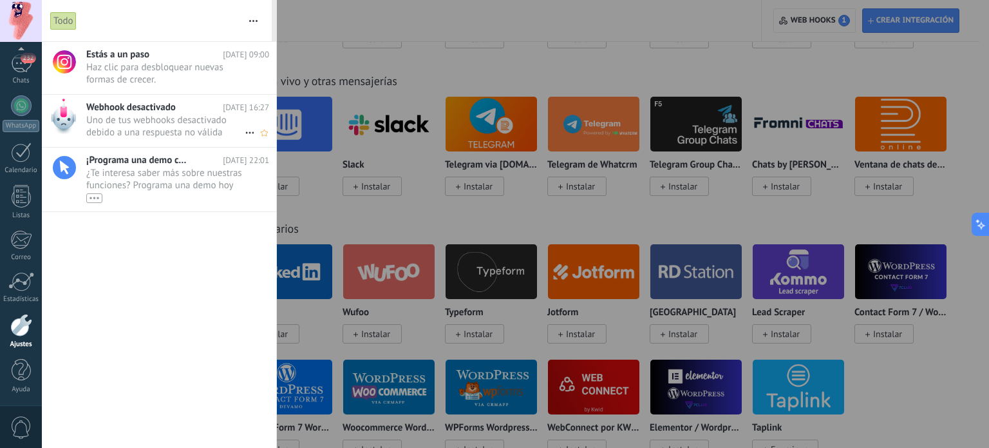
click at [245, 136] on icon at bounding box center [249, 132] width 15 height 15
click at [201, 130] on div at bounding box center [494, 224] width 989 height 448
click at [184, 128] on span "Uno de tus webhooks desactivado debido a una respuesta no válida •••" at bounding box center [165, 126] width 158 height 24
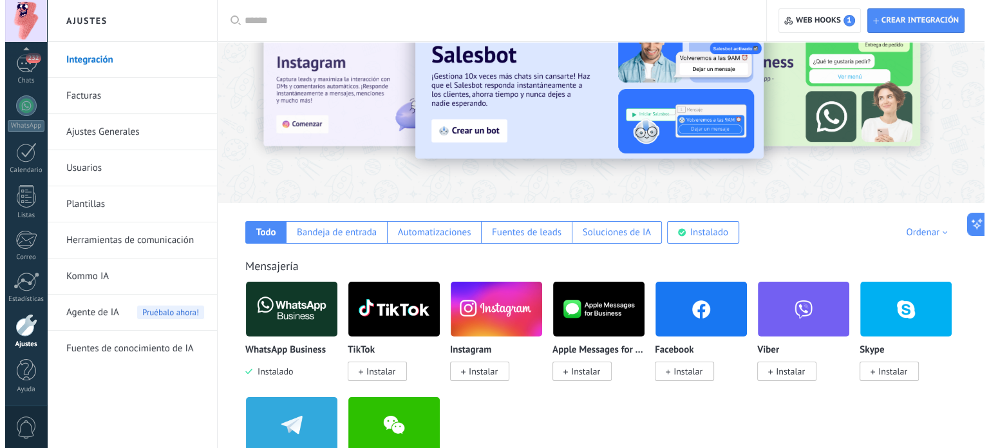
scroll to position [0, 0]
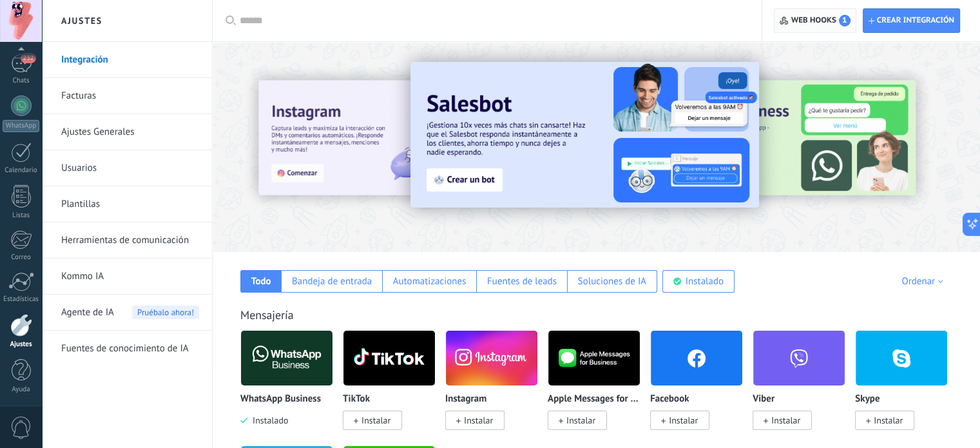
click at [798, 15] on span "Web hooks 1" at bounding box center [820, 21] width 59 height 12
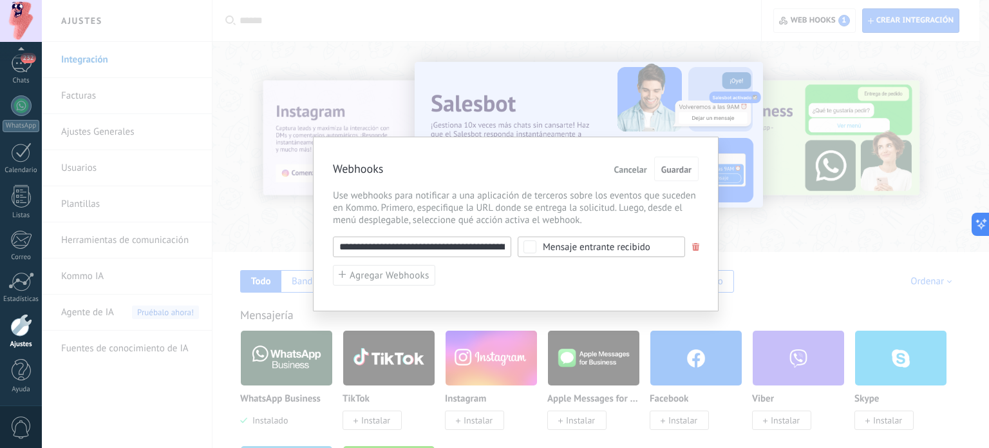
click at [631, 173] on span "Cancelar" at bounding box center [631, 169] width 33 height 9
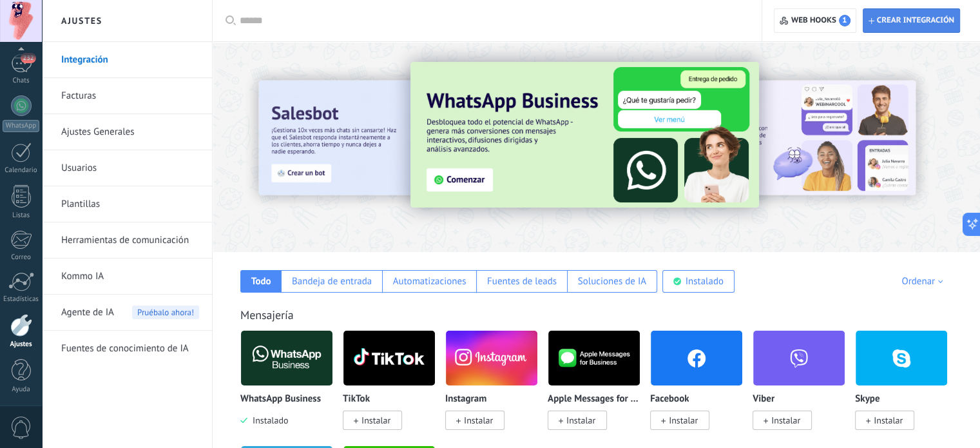
click at [898, 18] on span "Crear integración" at bounding box center [915, 20] width 77 height 10
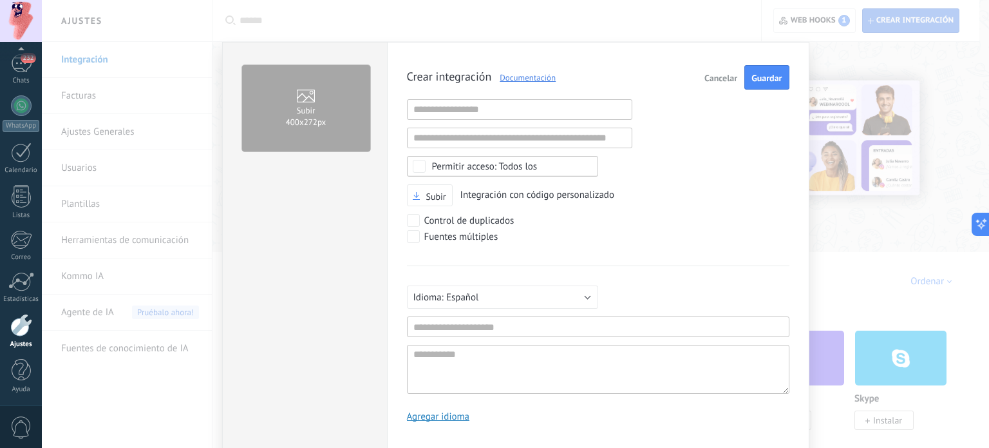
scroll to position [12, 0]
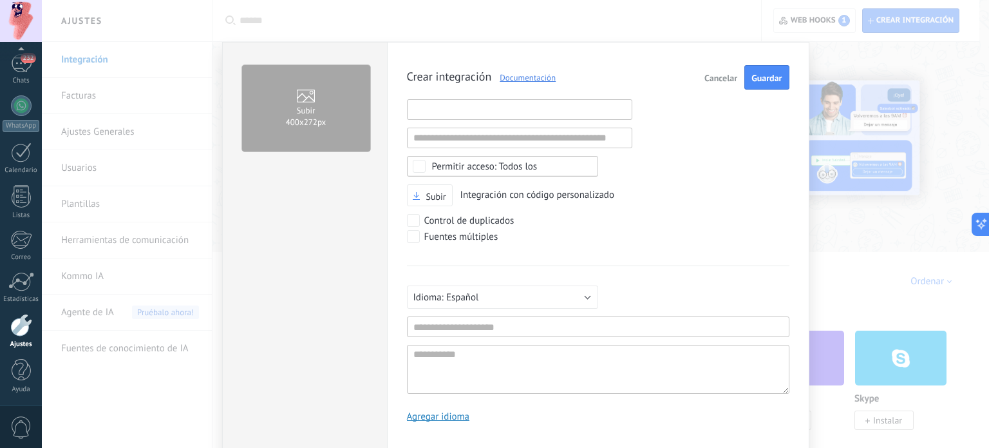
click at [534, 117] on input "text" at bounding box center [519, 109] width 225 height 21
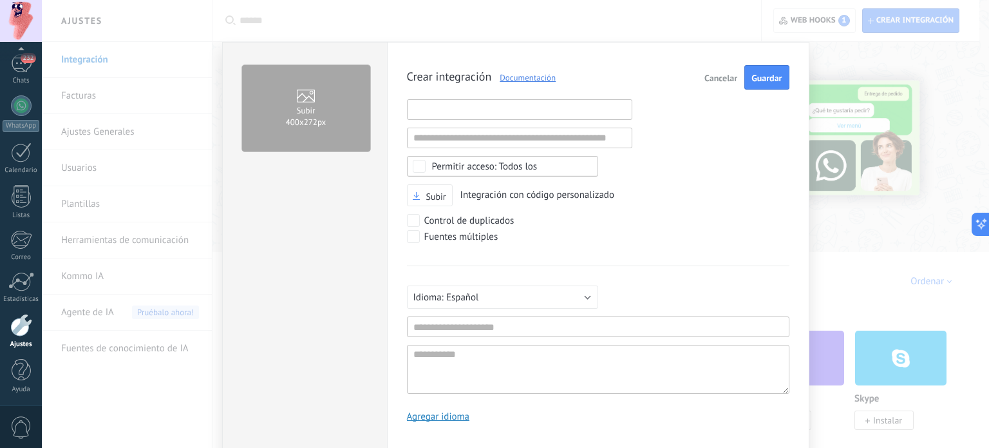
paste input "**********"
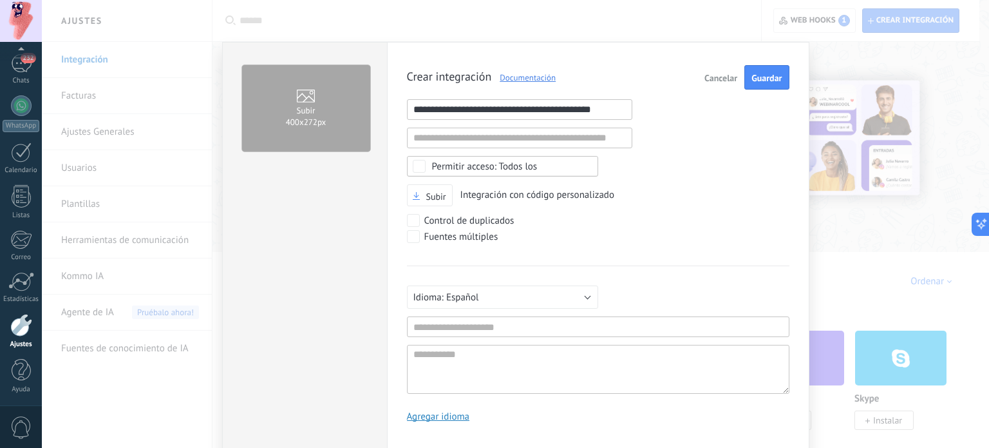
type input "**********"
click at [680, 214] on div "Control de duplicados" at bounding box center [568, 222] width 322 height 16
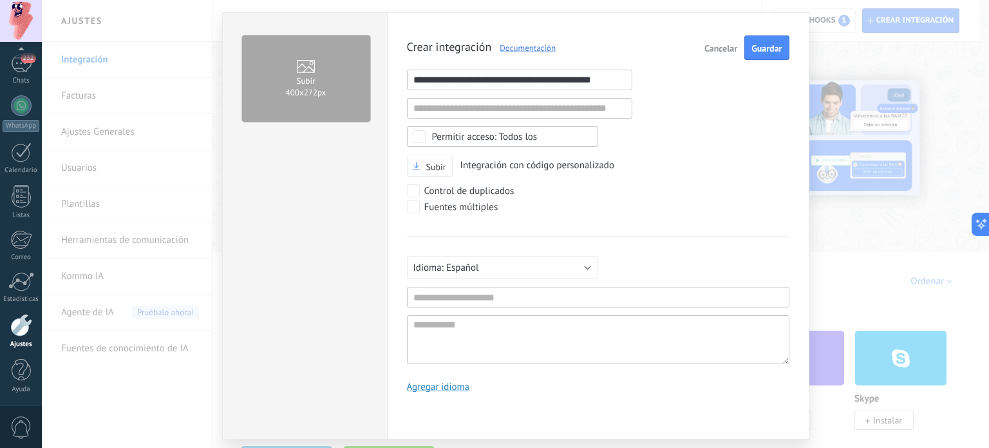
scroll to position [30, 0]
click at [640, 295] on input "text" at bounding box center [598, 296] width 383 height 21
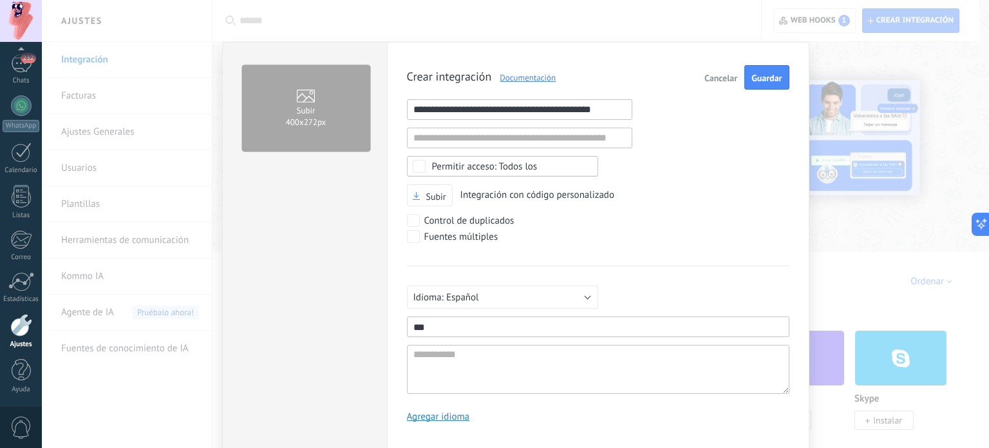
scroll to position [0, 0]
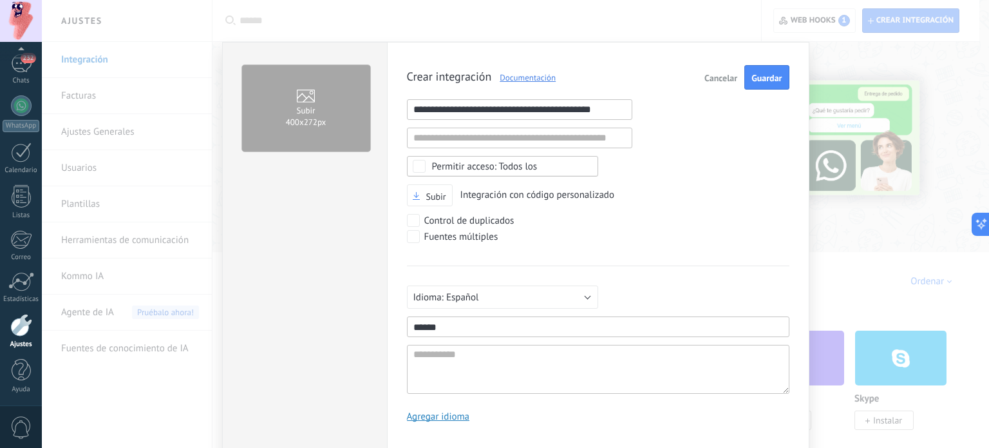
type input "******"
click at [510, 162] on div "Todos los" at bounding box center [485, 167] width 106 height 10
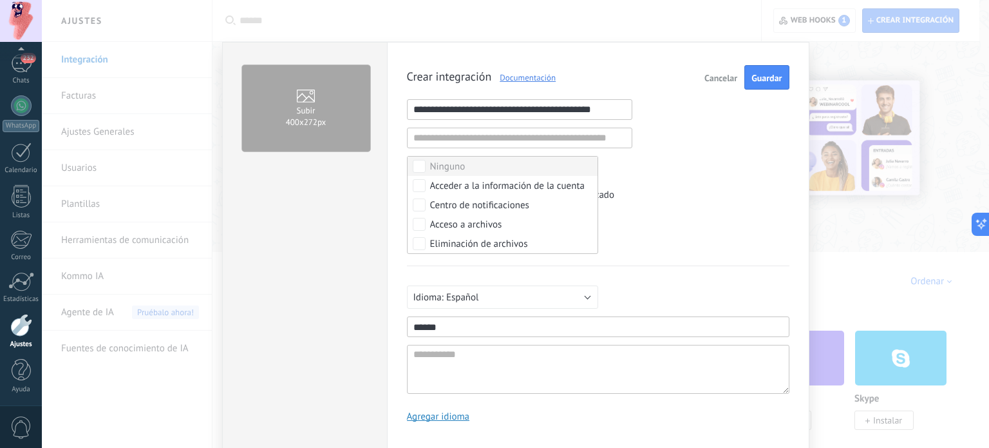
click at [510, 162] on label "Ninguno" at bounding box center [503, 166] width 190 height 19
click at [510, 162] on label "Seleccionar todo" at bounding box center [503, 166] width 190 height 19
click at [647, 157] on div "**********" at bounding box center [598, 248] width 383 height 367
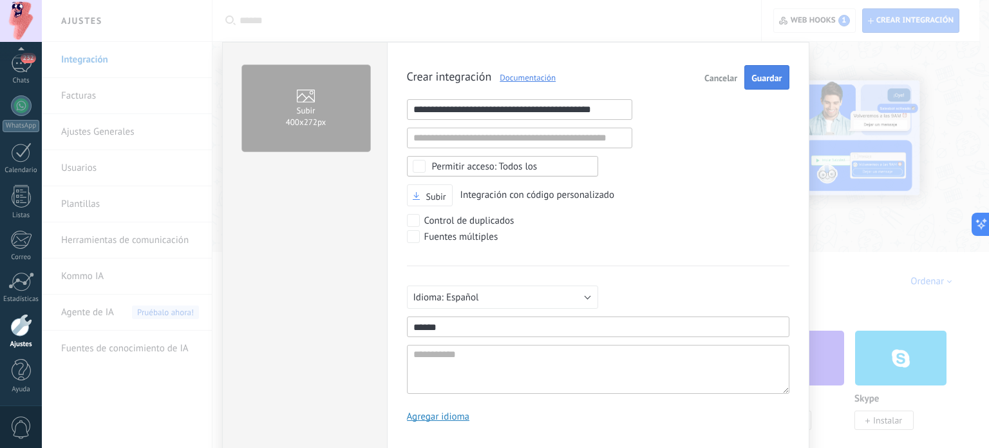
click at [769, 83] on button "Guardar" at bounding box center [767, 77] width 44 height 24
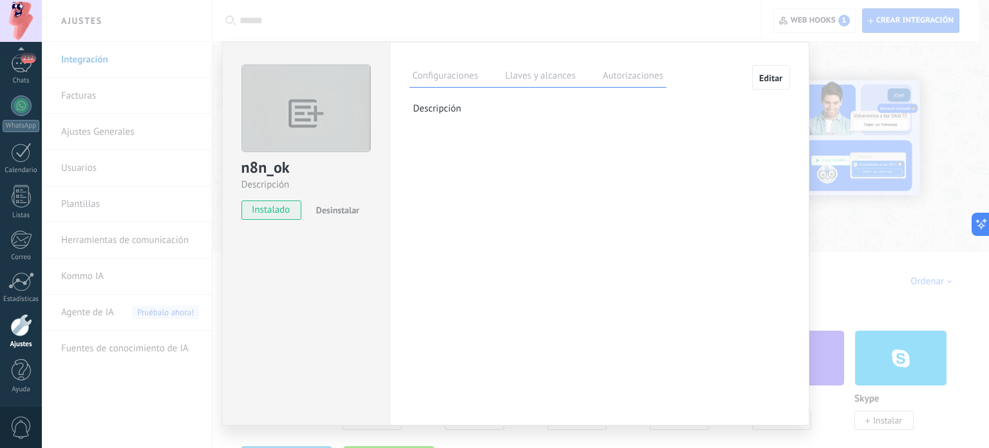
click at [556, 75] on label "Llaves y alcances" at bounding box center [540, 77] width 77 height 19
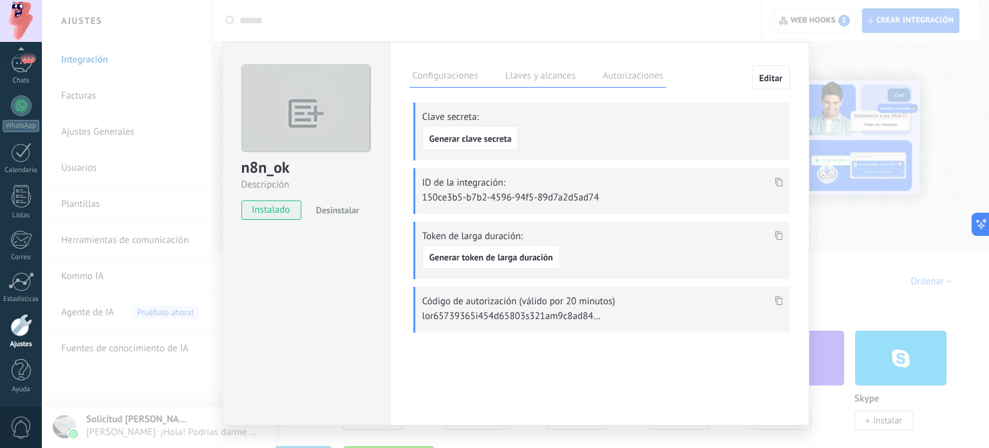
scroll to position [19, 0]
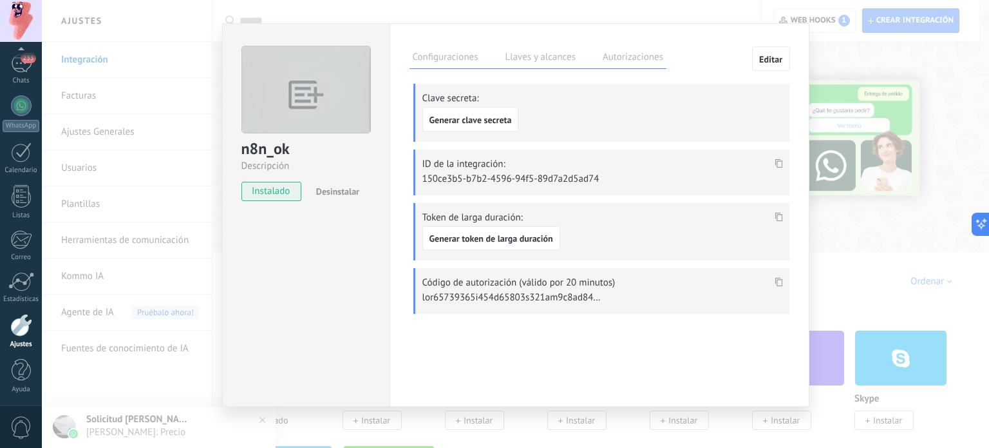
click at [624, 59] on label "Autorizaciones" at bounding box center [633, 59] width 67 height 19
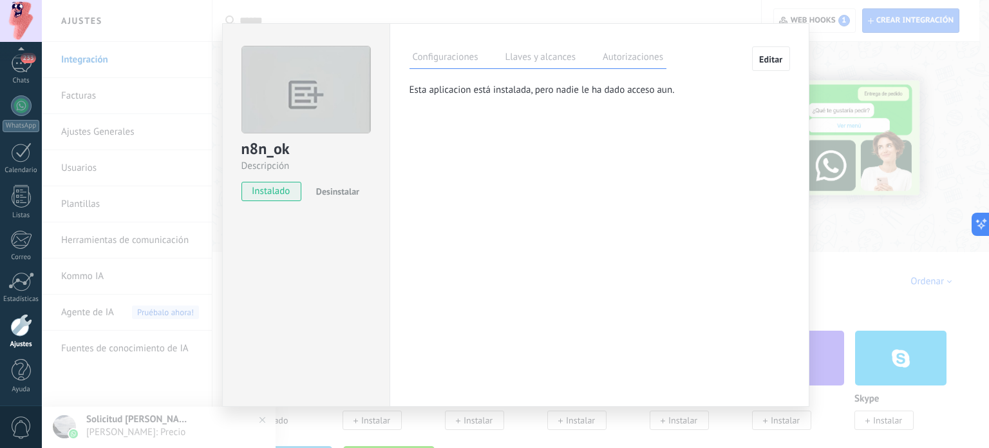
click at [447, 56] on label "Configuraciones" at bounding box center [446, 59] width 72 height 19
click at [552, 52] on label "Llaves y alcances" at bounding box center [540, 59] width 77 height 19
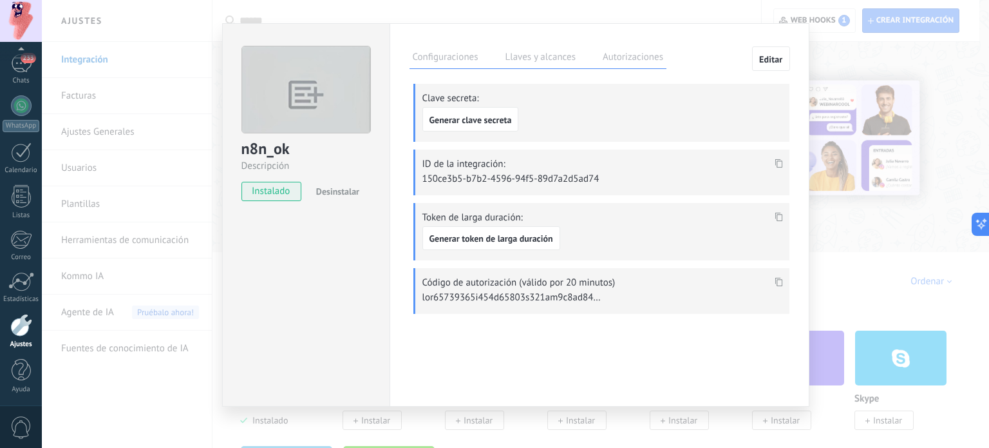
scroll to position [0, 0]
